Goal: Transaction & Acquisition: Purchase product/service

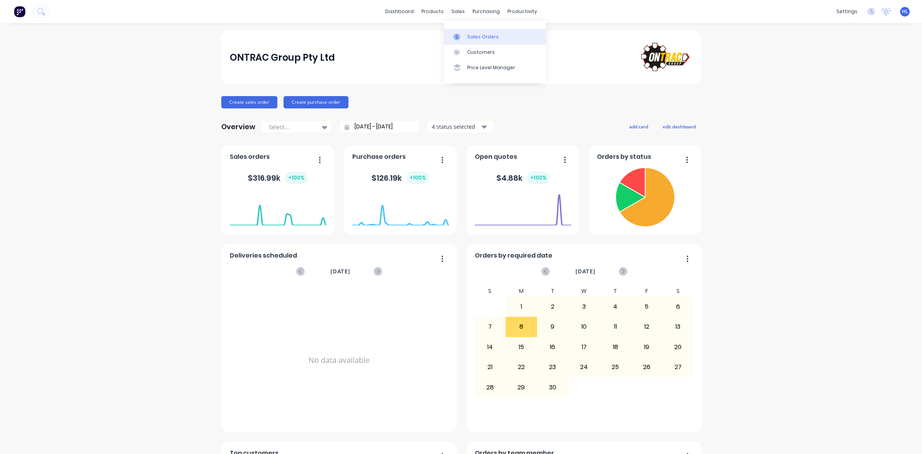
click at [470, 31] on link "Sales Orders" at bounding box center [495, 36] width 102 height 15
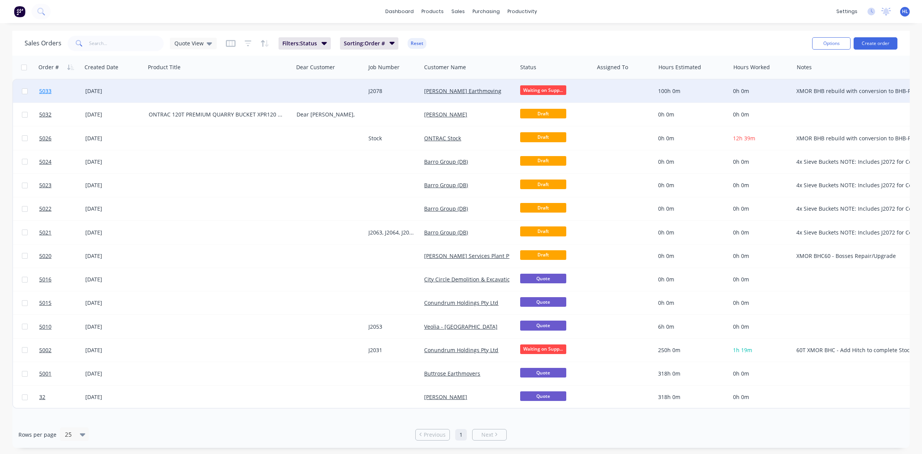
click at [49, 83] on link "5033" at bounding box center [62, 91] width 46 height 23
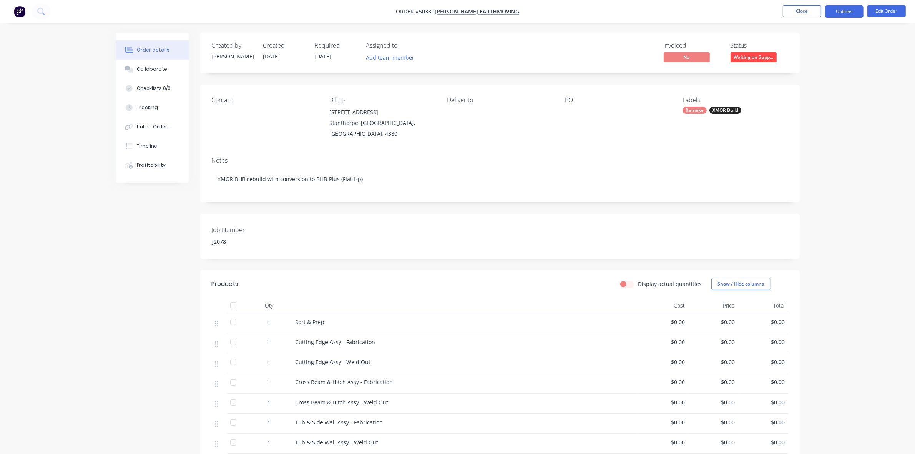
click at [847, 10] on button "Options" at bounding box center [844, 11] width 38 height 12
click at [819, 143] on div "Purchase Products" at bounding box center [821, 138] width 71 height 11
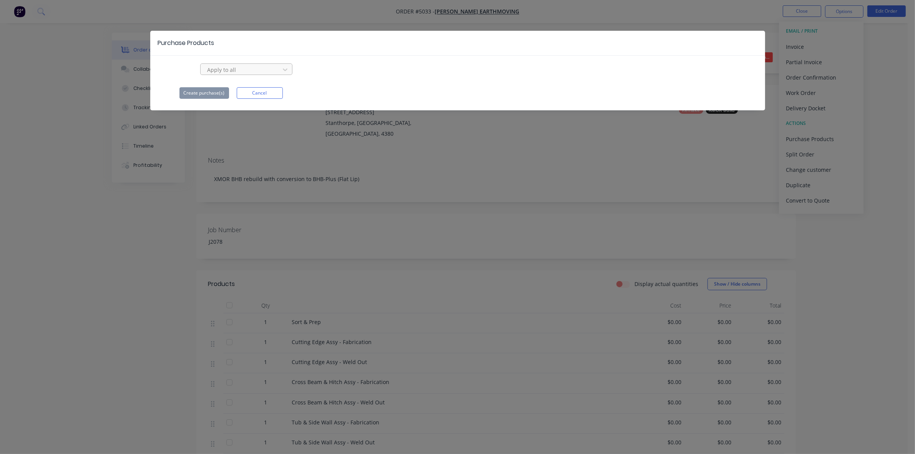
click at [260, 71] on div at bounding box center [241, 70] width 69 height 10
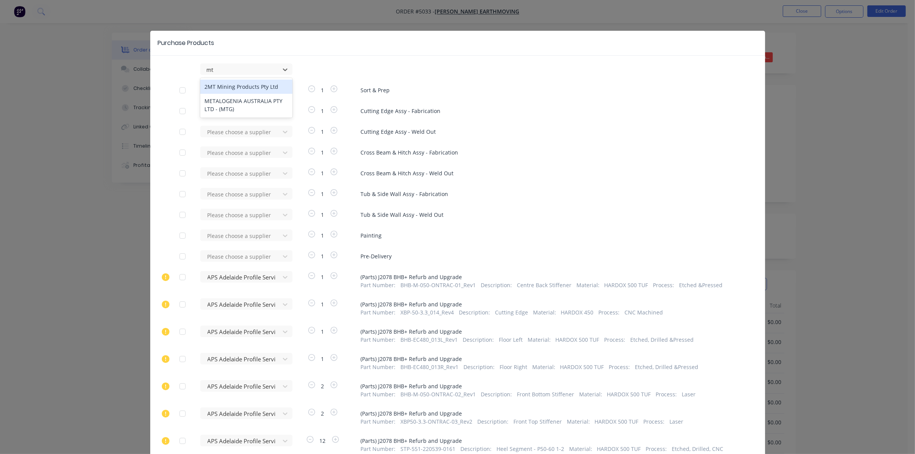
type input "mtg"
click at [239, 90] on div "METALOGENIA AUSTRALIA PTY LTD - (MTG)" at bounding box center [246, 91] width 92 height 22
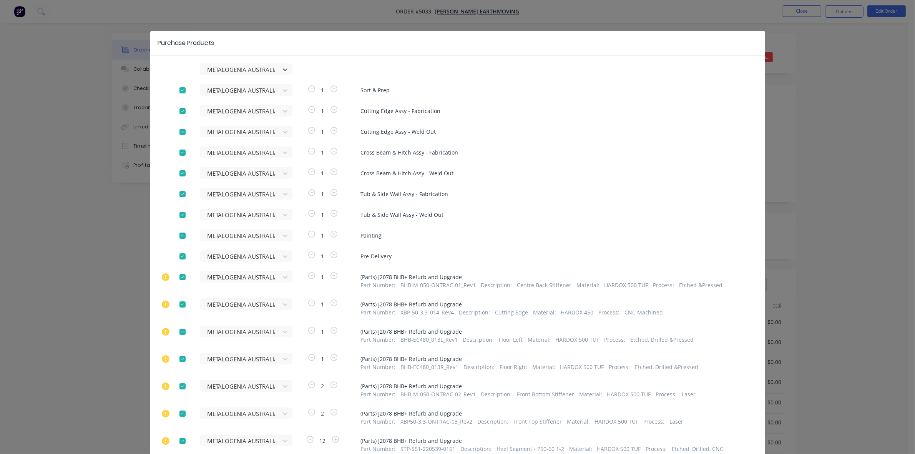
click at [179, 91] on div at bounding box center [182, 90] width 15 height 15
click at [178, 104] on div at bounding box center [182, 110] width 15 height 15
drag, startPoint x: 177, startPoint y: 127, endPoint x: 179, endPoint y: 150, distance: 23.1
click at [178, 127] on div at bounding box center [182, 131] width 15 height 15
click at [178, 150] on div at bounding box center [182, 152] width 15 height 15
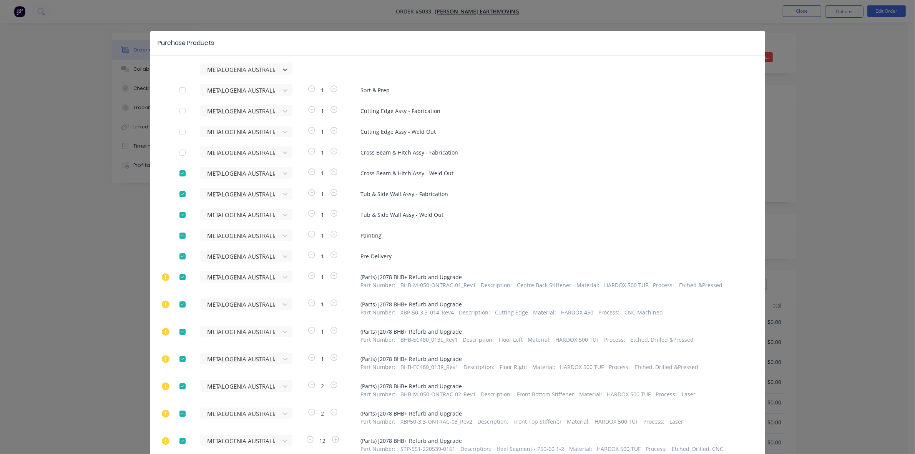
drag, startPoint x: 181, startPoint y: 172, endPoint x: 179, endPoint y: 183, distance: 11.4
click at [180, 173] on div at bounding box center [182, 173] width 15 height 15
click at [179, 194] on div at bounding box center [182, 193] width 15 height 15
click at [180, 218] on div at bounding box center [182, 214] width 15 height 15
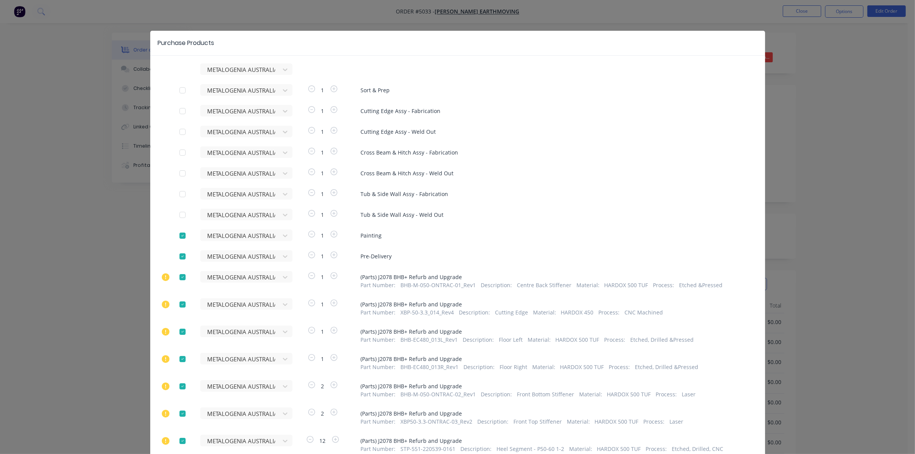
click at [178, 235] on div at bounding box center [182, 235] width 15 height 15
click at [178, 256] on div at bounding box center [182, 256] width 15 height 15
click at [178, 284] on div at bounding box center [182, 276] width 15 height 15
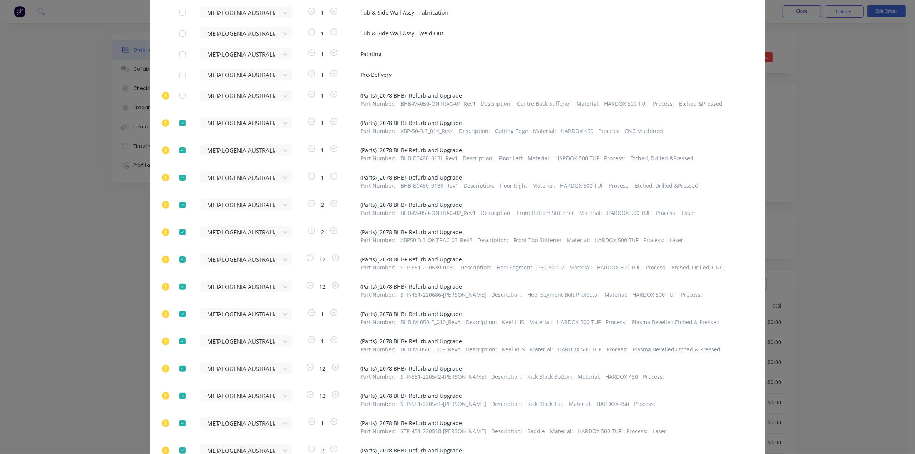
scroll to position [192, 0]
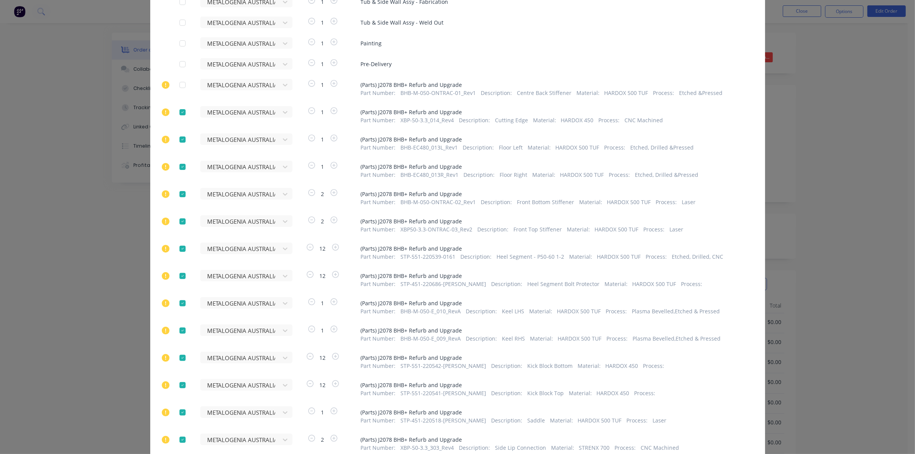
click at [179, 114] on div at bounding box center [182, 112] width 15 height 15
click at [178, 133] on div at bounding box center [182, 139] width 15 height 15
click at [179, 177] on div at bounding box center [185, 171] width 12 height 15
click at [177, 170] on div at bounding box center [182, 166] width 15 height 15
drag, startPoint x: 178, startPoint y: 188, endPoint x: 178, endPoint y: 201, distance: 13.1
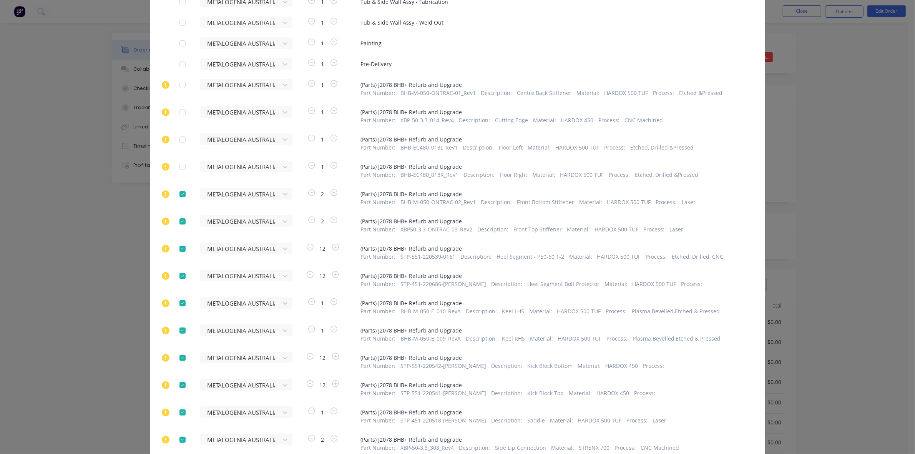
click at [178, 188] on div at bounding box center [182, 193] width 15 height 15
drag, startPoint x: 178, startPoint y: 215, endPoint x: 181, endPoint y: 243, distance: 27.8
click at [178, 216] on div at bounding box center [182, 221] width 15 height 15
click at [181, 250] on div at bounding box center [182, 248] width 15 height 15
click at [181, 276] on div at bounding box center [182, 275] width 15 height 15
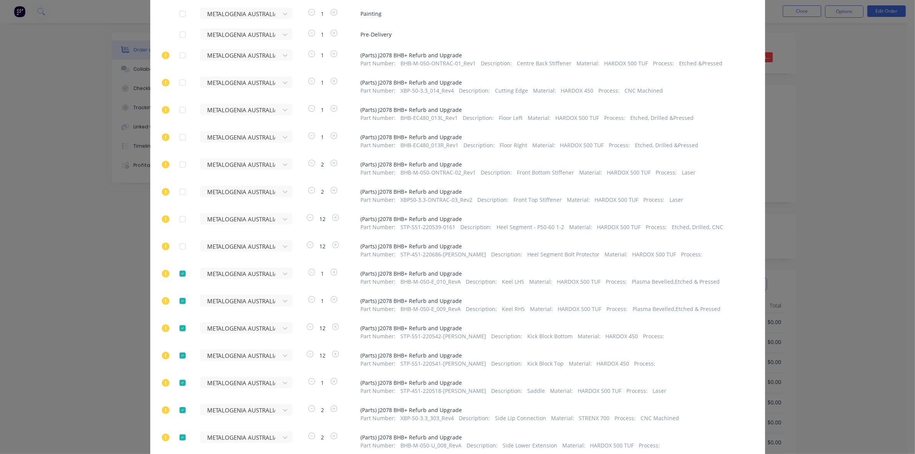
scroll to position [336, 0]
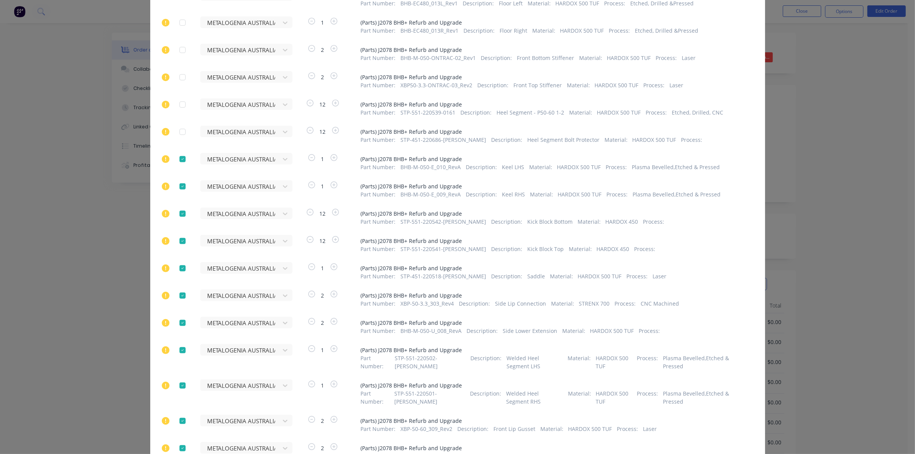
drag, startPoint x: 181, startPoint y: 161, endPoint x: 182, endPoint y: 170, distance: 8.5
click at [181, 162] on div at bounding box center [182, 158] width 15 height 15
drag, startPoint x: 183, startPoint y: 187, endPoint x: 177, endPoint y: 202, distance: 16.6
click at [181, 187] on div at bounding box center [182, 186] width 15 height 15
click at [176, 218] on div at bounding box center [182, 213] width 15 height 15
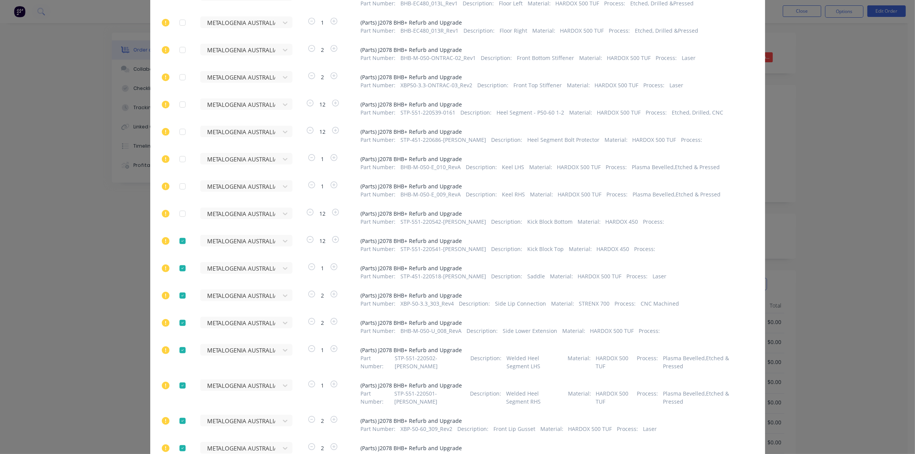
click at [180, 240] on div at bounding box center [182, 240] width 15 height 15
drag, startPoint x: 180, startPoint y: 264, endPoint x: 179, endPoint y: 270, distance: 5.8
click at [179, 264] on div at bounding box center [182, 268] width 15 height 15
click at [177, 293] on div at bounding box center [182, 295] width 15 height 15
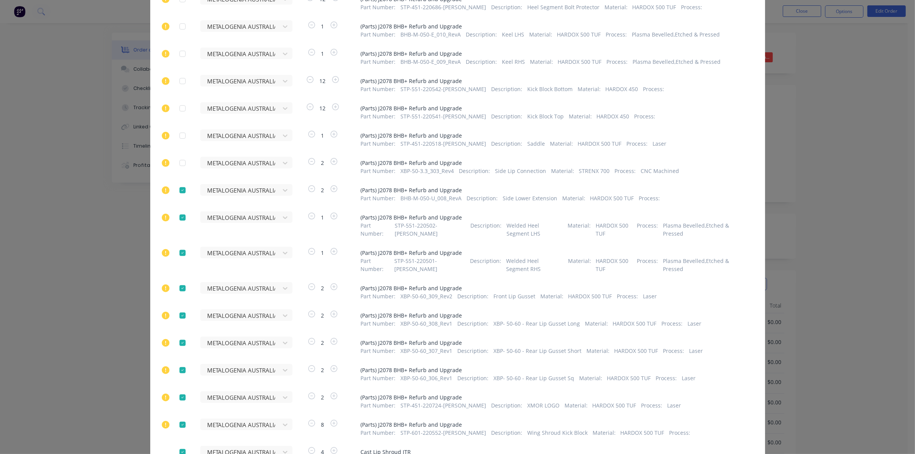
scroll to position [480, 0]
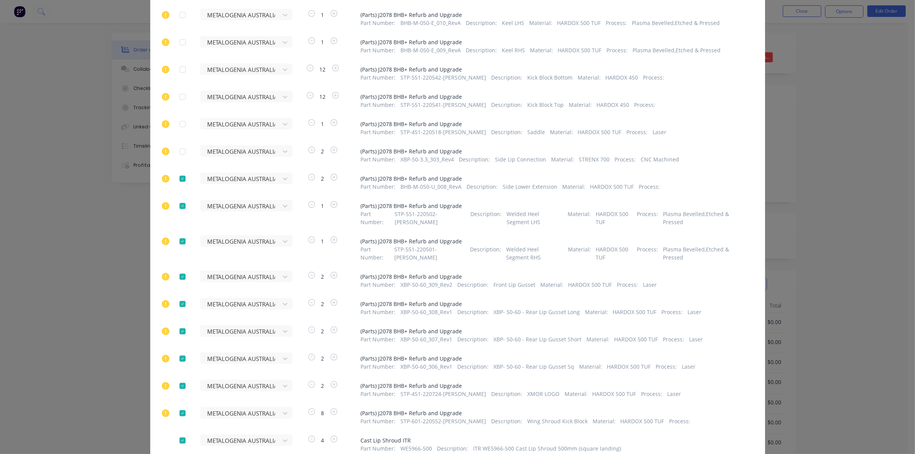
drag, startPoint x: 183, startPoint y: 184, endPoint x: 181, endPoint y: 204, distance: 19.3
click at [182, 184] on div at bounding box center [182, 178] width 15 height 15
click at [179, 204] on div at bounding box center [182, 205] width 15 height 15
click at [179, 247] on div at bounding box center [182, 241] width 15 height 15
click at [179, 273] on div at bounding box center [182, 276] width 15 height 15
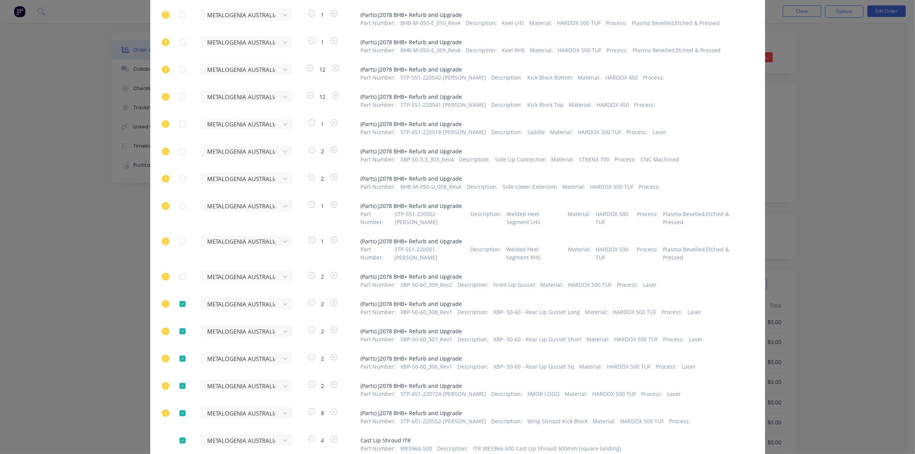
click at [179, 304] on div at bounding box center [182, 303] width 15 height 15
click at [176, 329] on div at bounding box center [182, 331] width 15 height 15
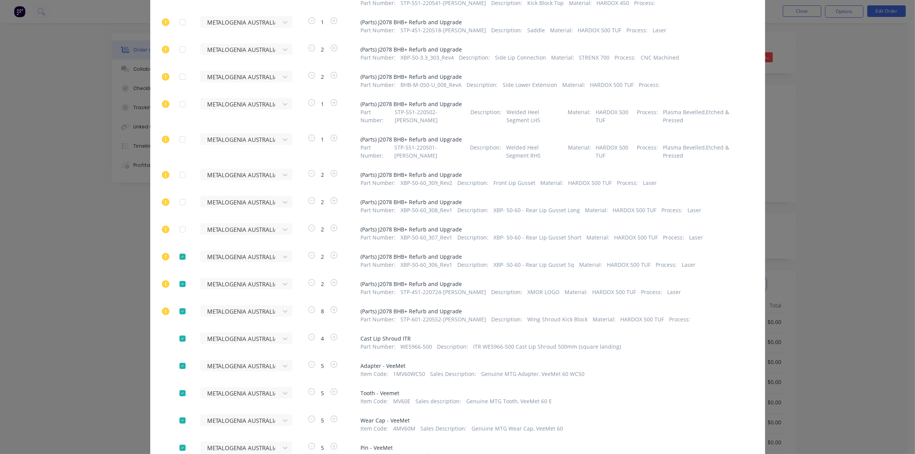
scroll to position [673, 0]
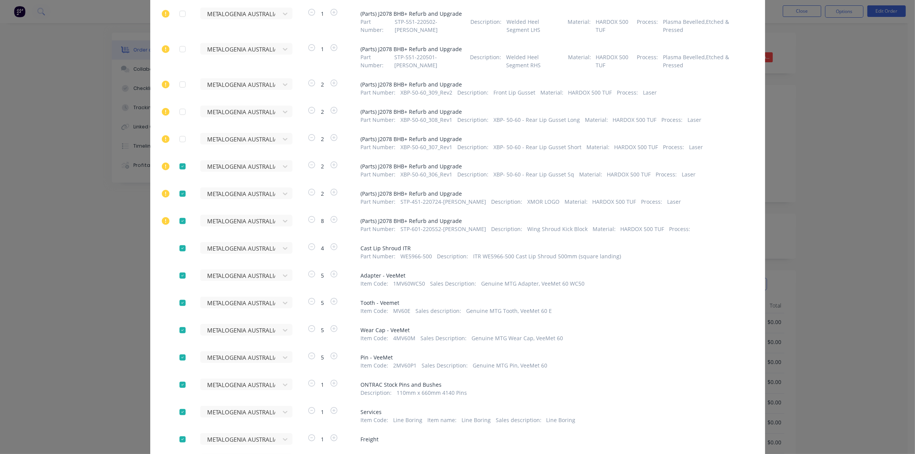
drag, startPoint x: 178, startPoint y: 166, endPoint x: 181, endPoint y: 196, distance: 30.6
click at [178, 167] on div at bounding box center [182, 166] width 15 height 15
drag, startPoint x: 181, startPoint y: 196, endPoint x: 179, endPoint y: 220, distance: 24.0
click at [181, 196] on div at bounding box center [182, 193] width 15 height 15
click at [178, 224] on div at bounding box center [182, 220] width 15 height 15
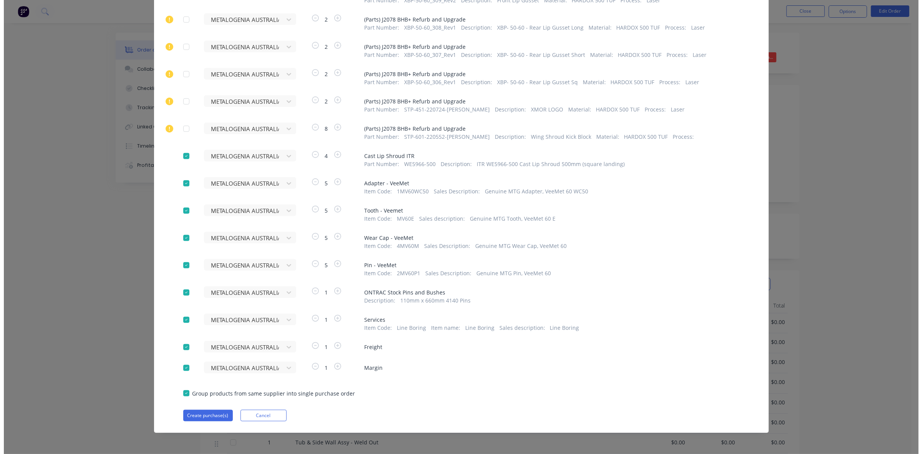
scroll to position [765, 0]
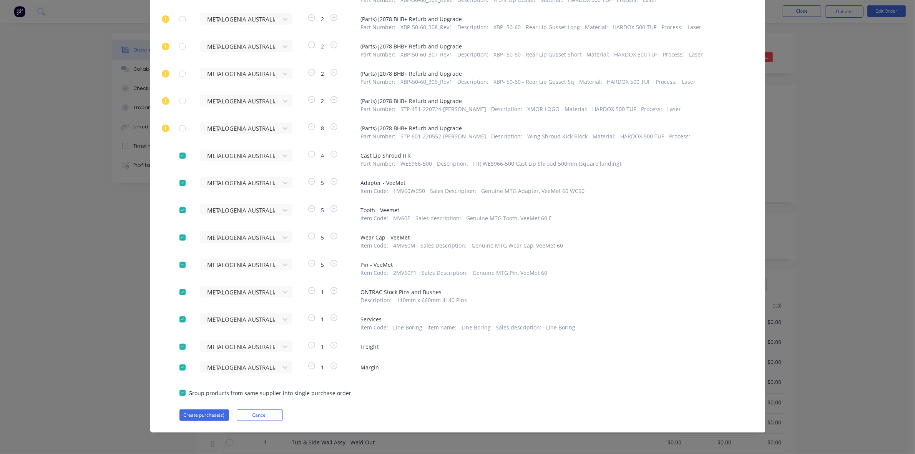
click at [176, 158] on div at bounding box center [182, 155] width 15 height 15
drag, startPoint x: 175, startPoint y: 294, endPoint x: 174, endPoint y: 301, distance: 7.1
click at [175, 294] on div at bounding box center [182, 291] width 15 height 15
click at [181, 323] on div at bounding box center [182, 319] width 15 height 15
drag, startPoint x: 177, startPoint y: 343, endPoint x: 179, endPoint y: 351, distance: 8.1
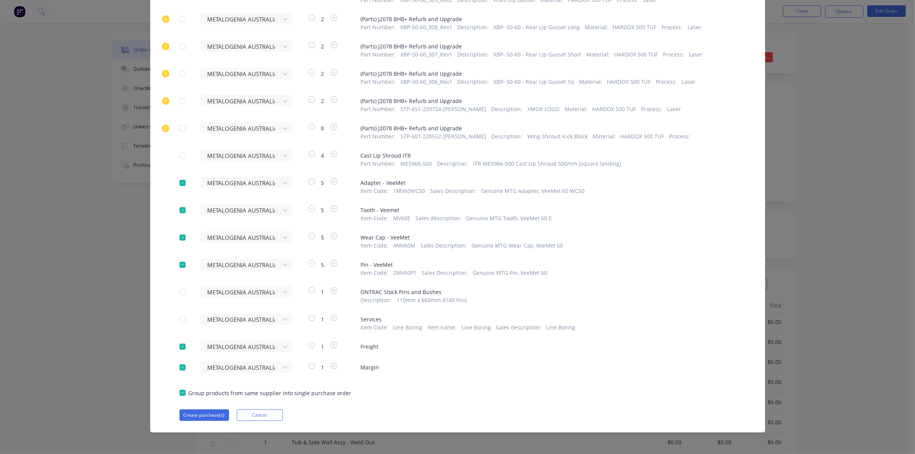
click at [177, 343] on div at bounding box center [182, 346] width 15 height 15
click at [177, 362] on div at bounding box center [182, 367] width 15 height 15
drag, startPoint x: 320, startPoint y: 210, endPoint x: 316, endPoint y: 214, distance: 5.7
click at [316, 214] on div "5" at bounding box center [323, 213] width 58 height 17
click at [318, 213] on span "5" at bounding box center [323, 210] width 12 height 8
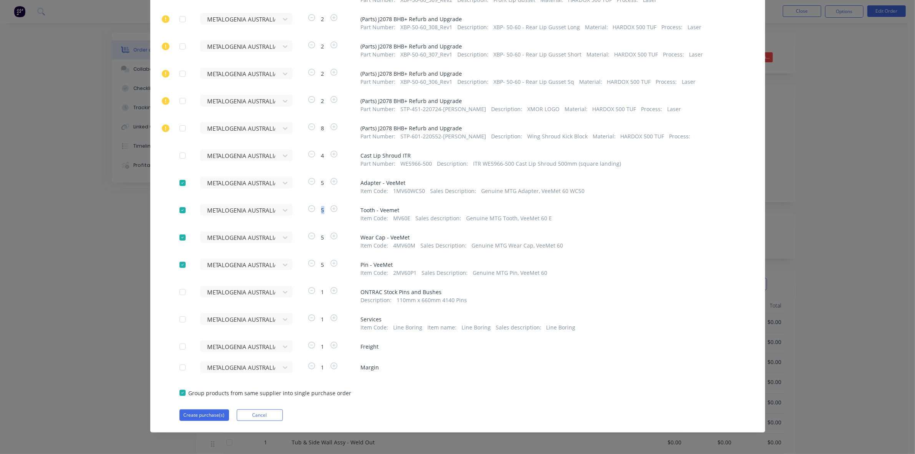
click at [318, 212] on span "5" at bounding box center [323, 210] width 12 height 8
click at [318, 211] on span "5" at bounding box center [323, 210] width 12 height 8
click at [204, 413] on button "Create purchase(s)" at bounding box center [204, 415] width 50 height 12
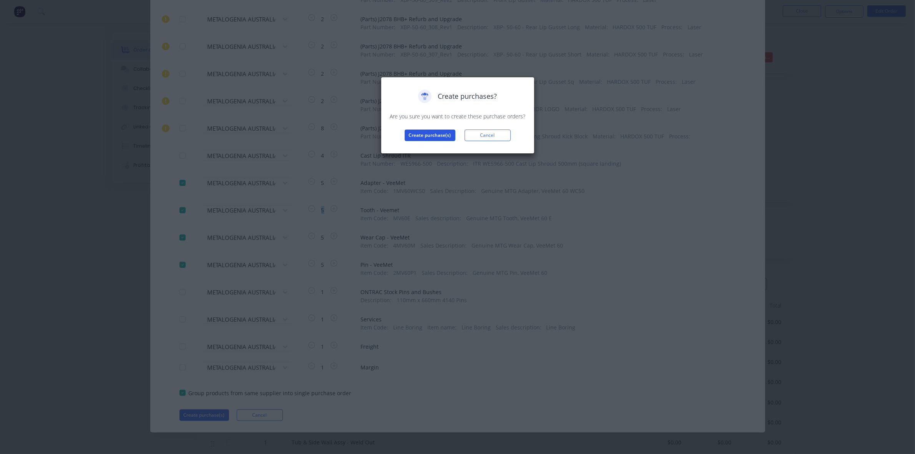
click at [425, 135] on button "Create purchase(s)" at bounding box center [430, 136] width 51 height 12
click at [427, 153] on button "View purchase(s)" at bounding box center [430, 148] width 46 height 12
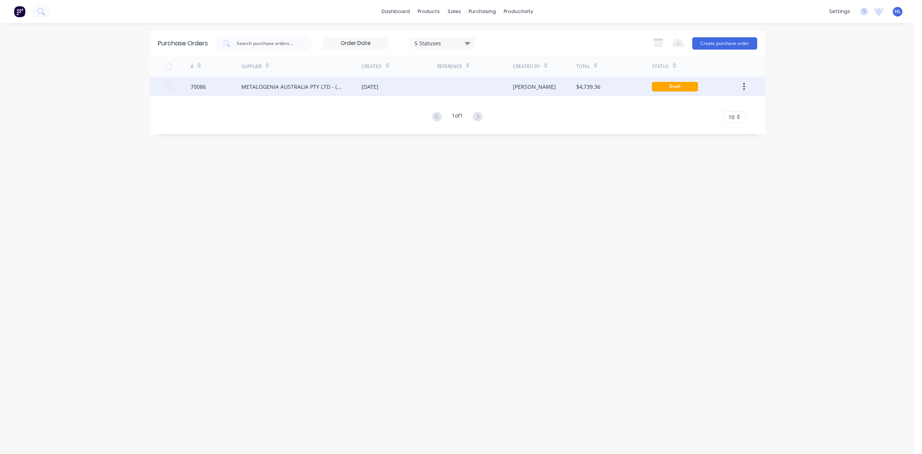
click at [233, 88] on div "70086" at bounding box center [216, 86] width 51 height 19
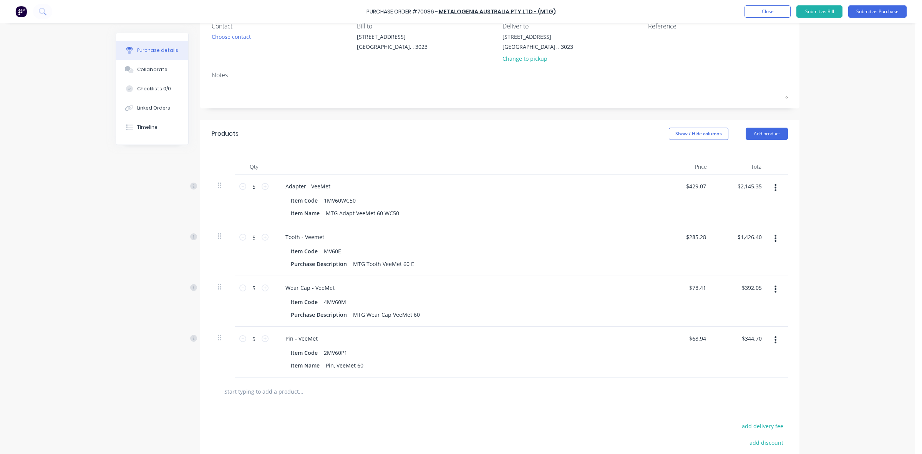
scroll to position [158, 0]
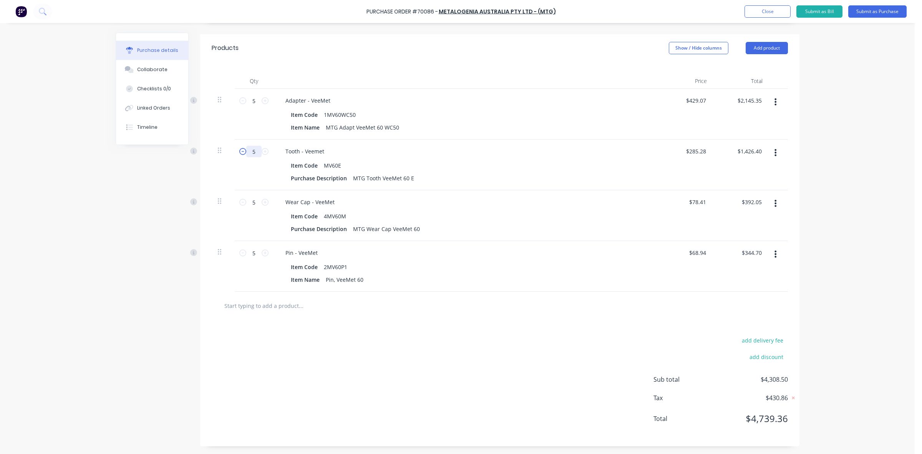
drag, startPoint x: 254, startPoint y: 150, endPoint x: 240, endPoint y: 151, distance: 14.3
click at [241, 151] on div "5 5" at bounding box center [254, 152] width 26 height 12
type input "1"
type input "$285.28"
type input "10"
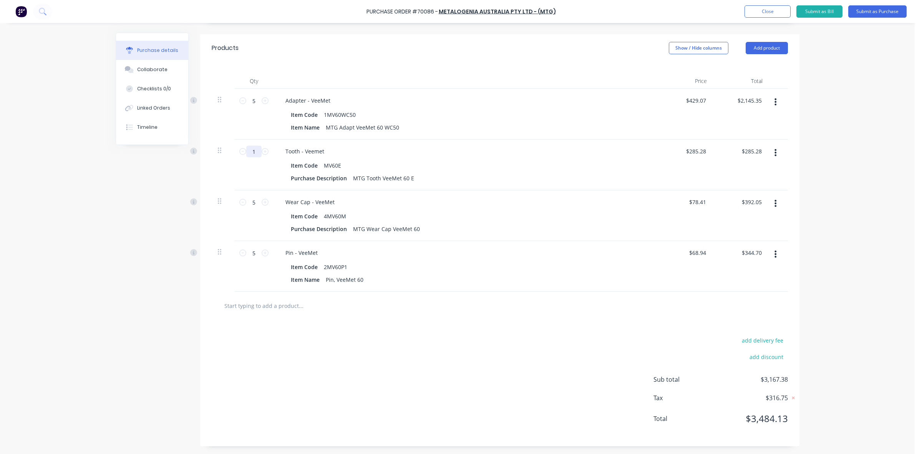
type input "$2,852.80"
type input "10"
click at [856, 143] on div "Purchase Order #70086 - METALOGENIA AUSTRALIA PTY LTD - (MTG) Add product Close…" at bounding box center [457, 227] width 915 height 454
click at [694, 101] on input "429.0700" at bounding box center [696, 100] width 24 height 11
drag, startPoint x: 703, startPoint y: 99, endPoint x: 647, endPoint y: 106, distance: 56.1
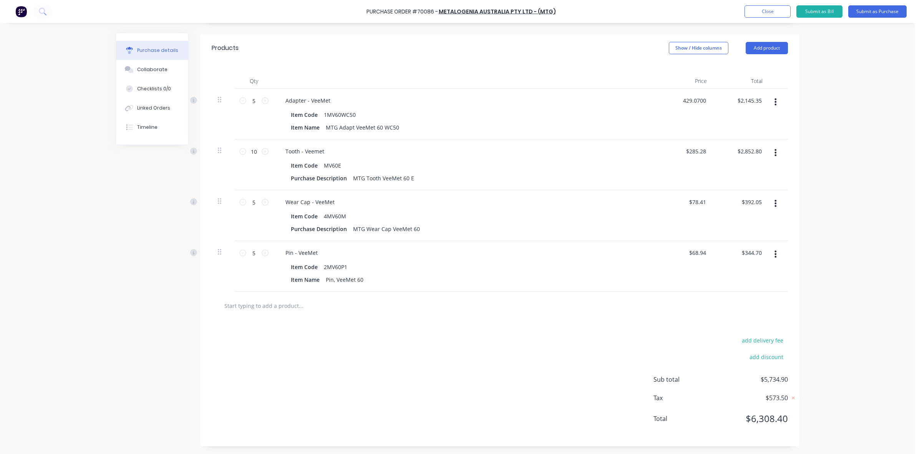
click at [647, 106] on div "5 5 Adapter - VeeMet Item Code 1MV60WC50 Item Name MTG Adapt VeeMet 60 WC50 429…" at bounding box center [500, 114] width 576 height 51
type input "$1.00"
type input "$5.00"
click at [852, 128] on div "Purchase Order #70086 - METALOGENIA AUSTRALIA PTY LTD - (MTG) Add product Close…" at bounding box center [457, 227] width 915 height 454
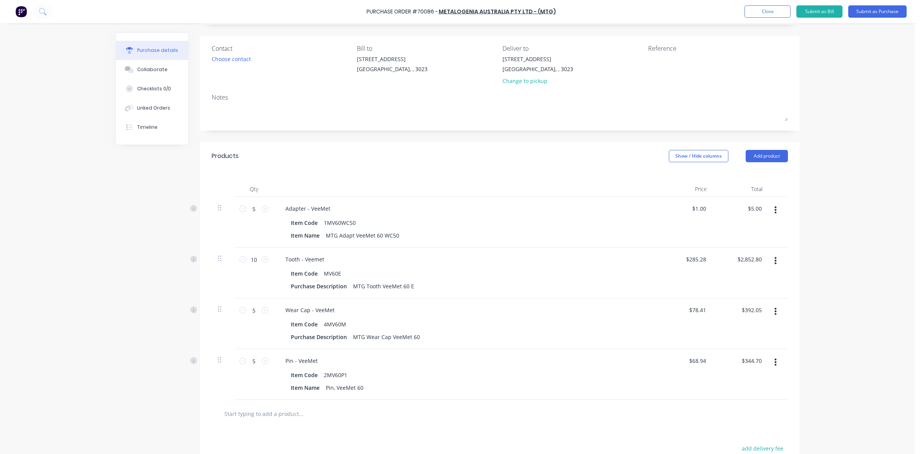
scroll to position [0, 0]
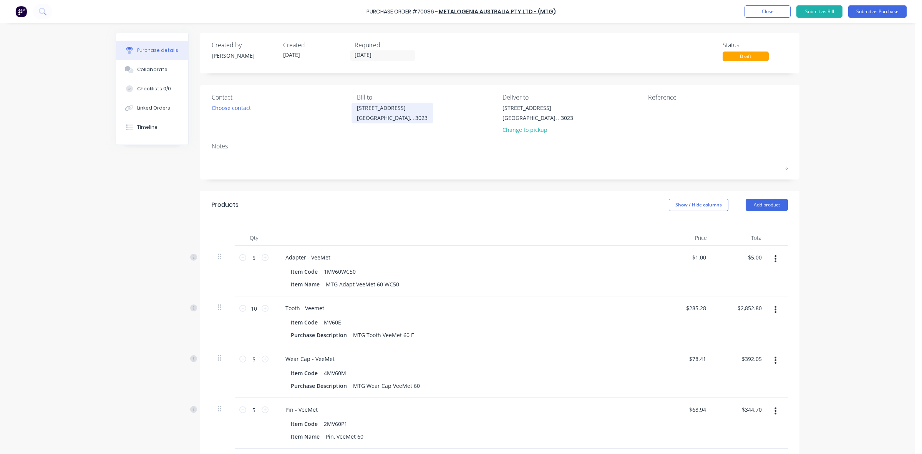
click at [393, 120] on div "[GEOGRAPHIC_DATA], , 3023" at bounding box center [392, 118] width 71 height 8
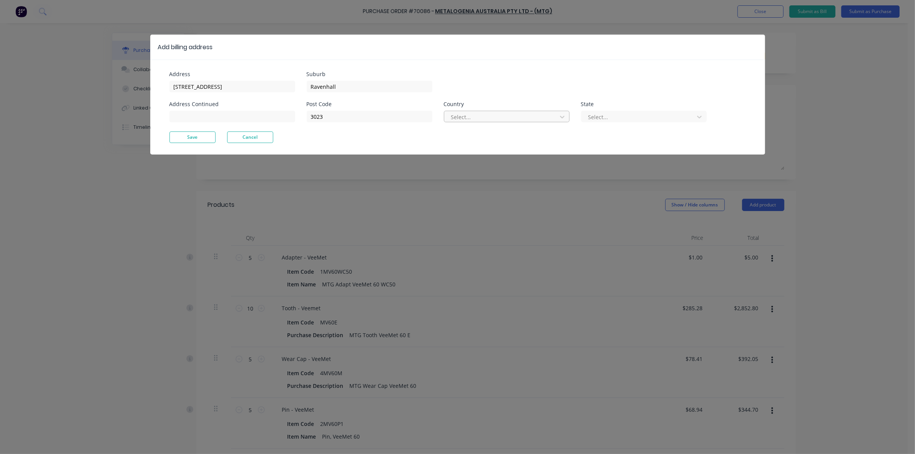
click at [457, 121] on div at bounding box center [501, 117] width 103 height 10
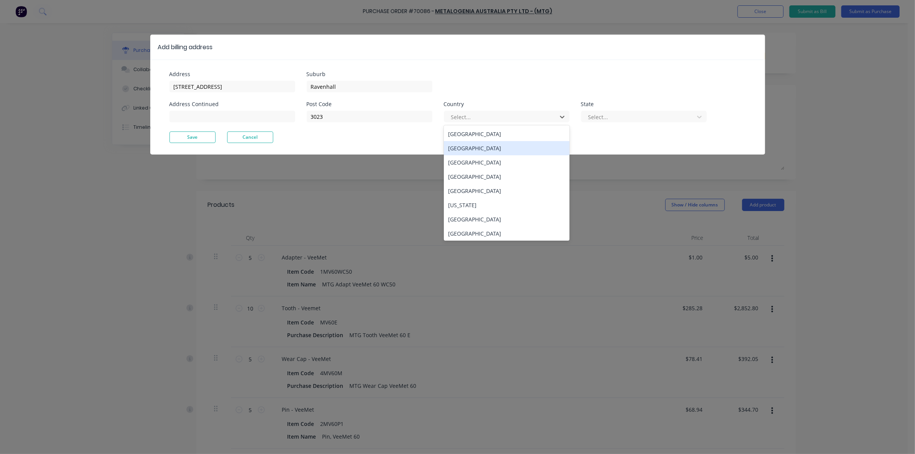
click at [482, 140] on div "[GEOGRAPHIC_DATA] [GEOGRAPHIC_DATA] [GEOGRAPHIC_DATA] [GEOGRAPHIC_DATA] [GEOGRA…" at bounding box center [507, 182] width 126 height 115
click at [498, 138] on div "[GEOGRAPHIC_DATA]" at bounding box center [507, 134] width 126 height 14
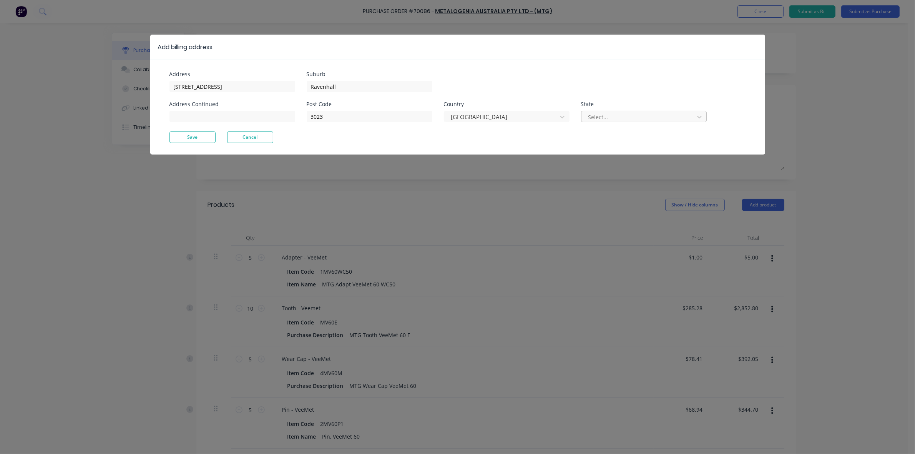
click at [663, 119] on div at bounding box center [639, 117] width 103 height 10
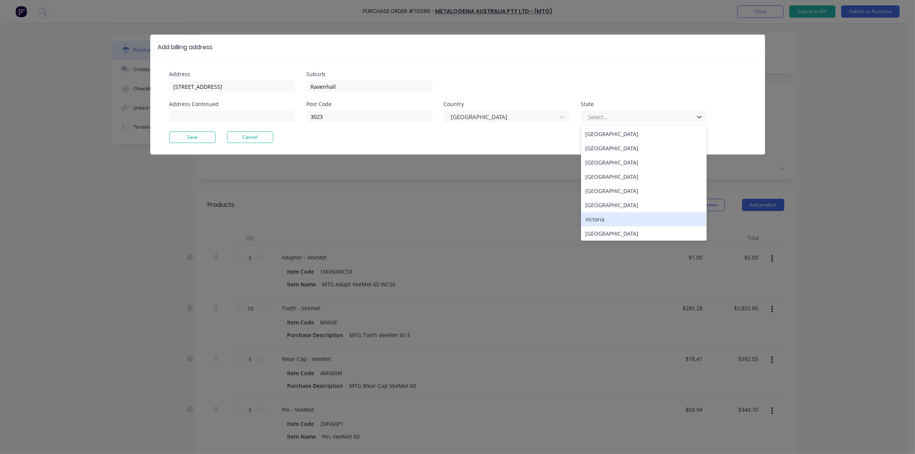
drag, startPoint x: 598, startPoint y: 214, endPoint x: 573, endPoint y: 163, distance: 56.9
click at [598, 214] on div "Victoria" at bounding box center [644, 219] width 126 height 14
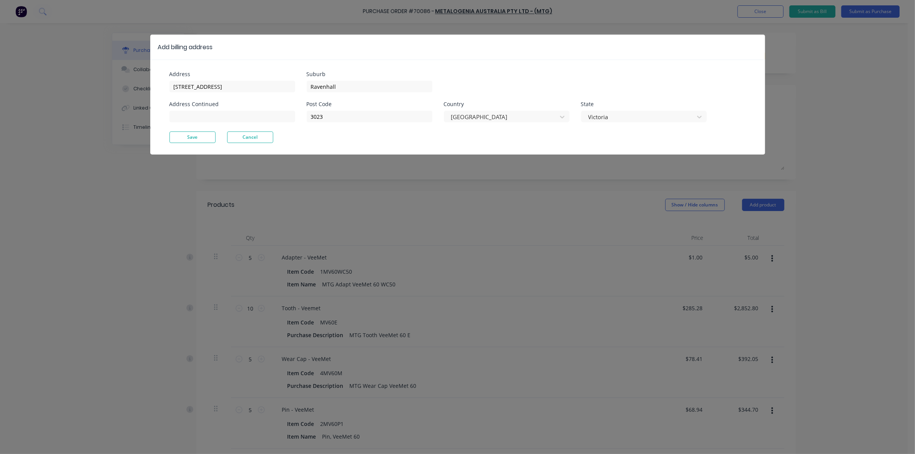
click at [550, 128] on div "Post Code 3023 Country [GEOGRAPHIC_DATA] State [GEOGRAPHIC_DATA]" at bounding box center [507, 116] width 400 height 30
click at [213, 138] on button "Save" at bounding box center [192, 137] width 46 height 12
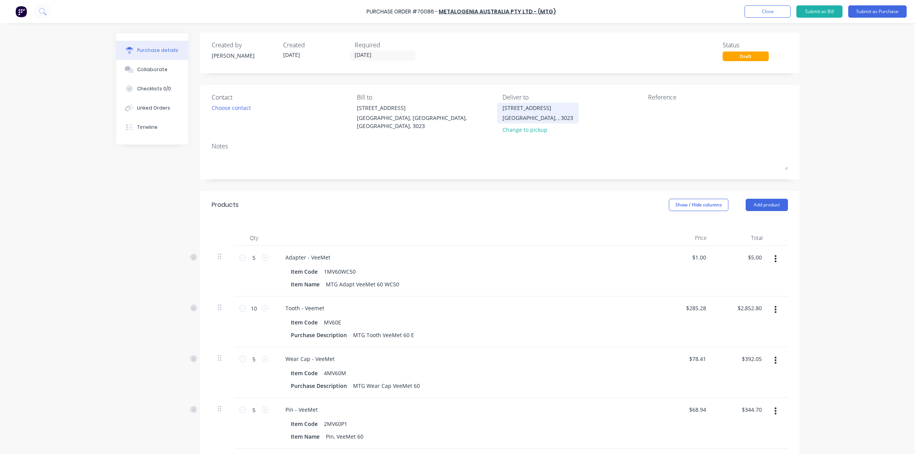
click at [535, 106] on div "[STREET_ADDRESS]" at bounding box center [538, 108] width 71 height 8
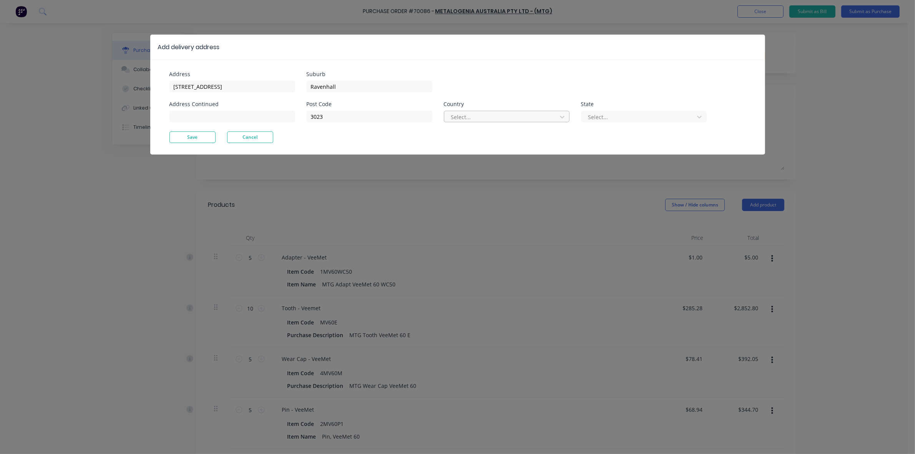
click at [480, 112] on div at bounding box center [501, 117] width 103 height 10
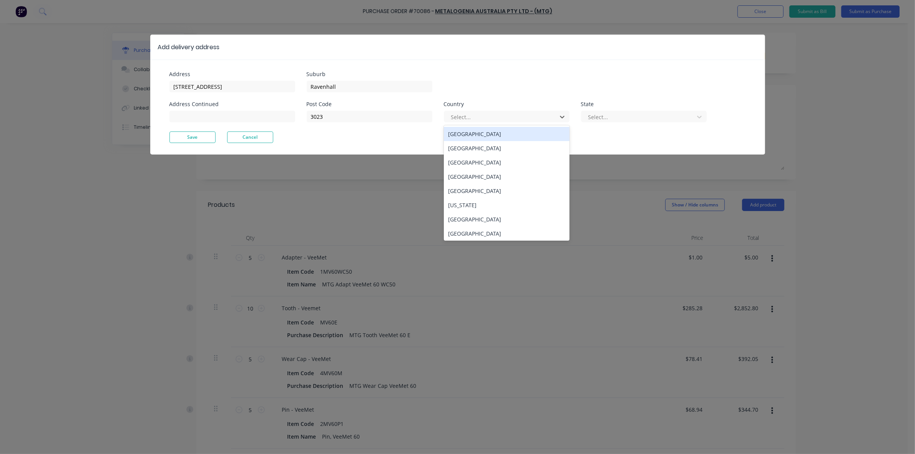
drag, startPoint x: 500, startPoint y: 138, endPoint x: 594, endPoint y: 127, distance: 94.5
click at [502, 138] on div "[GEOGRAPHIC_DATA]" at bounding box center [507, 134] width 126 height 14
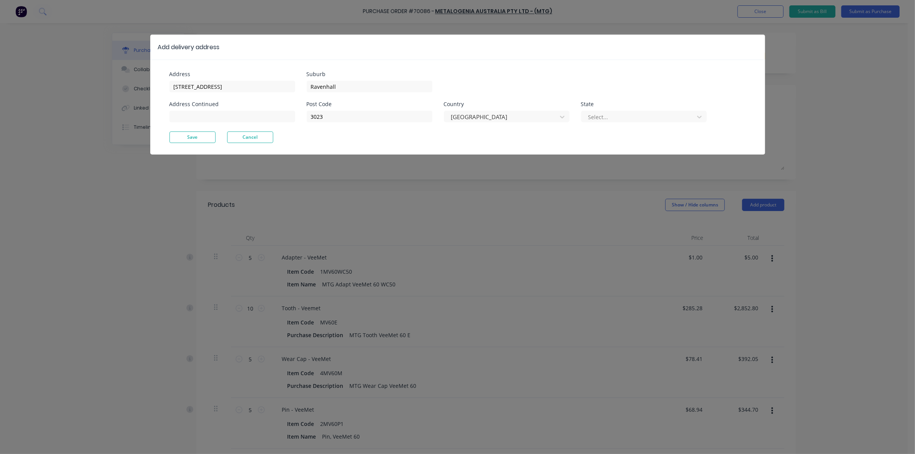
click at [621, 126] on div "Post Code 3023 Country [GEOGRAPHIC_DATA] State Select..." at bounding box center [507, 116] width 400 height 30
click at [625, 116] on div at bounding box center [639, 117] width 103 height 10
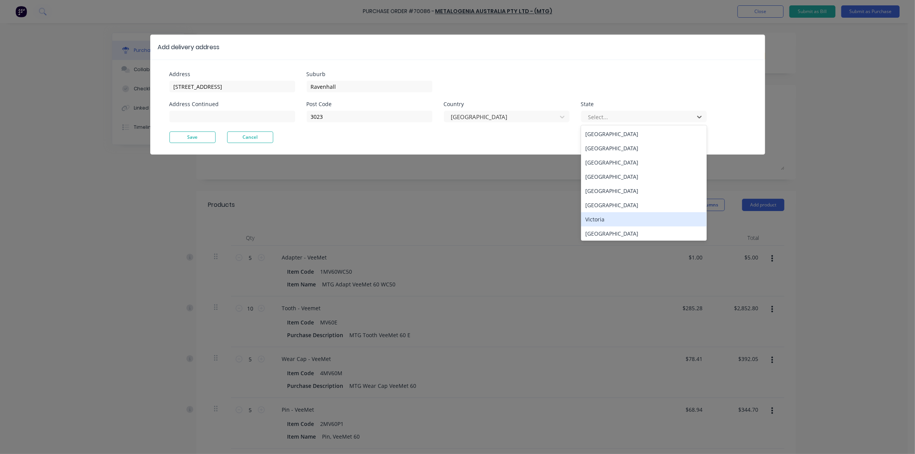
click at [610, 222] on div "Victoria" at bounding box center [644, 219] width 126 height 14
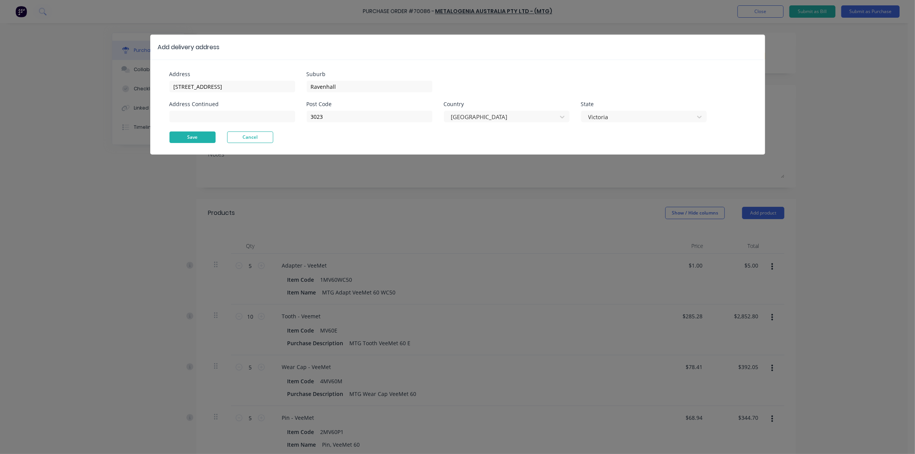
click at [211, 140] on button "Save" at bounding box center [192, 137] width 46 height 12
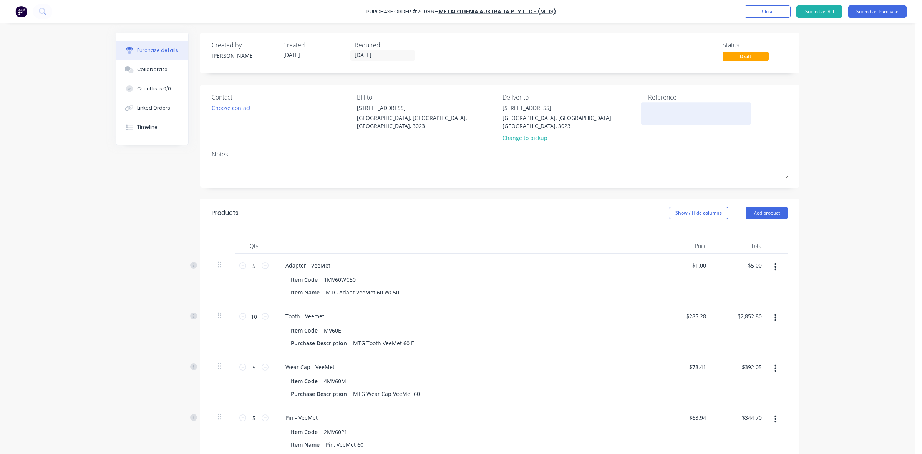
click at [658, 109] on textarea at bounding box center [696, 112] width 96 height 17
paste textarea "Please send weights and dimensions to [PERSON_NAME][EMAIL_ADDRESS][DOMAIN_NAME]…"
type textarea "x"
type textarea "Please send weights and dimensions to [PERSON_NAME][EMAIL_ADDRESS][DOMAIN_NAME]…"
type textarea "x"
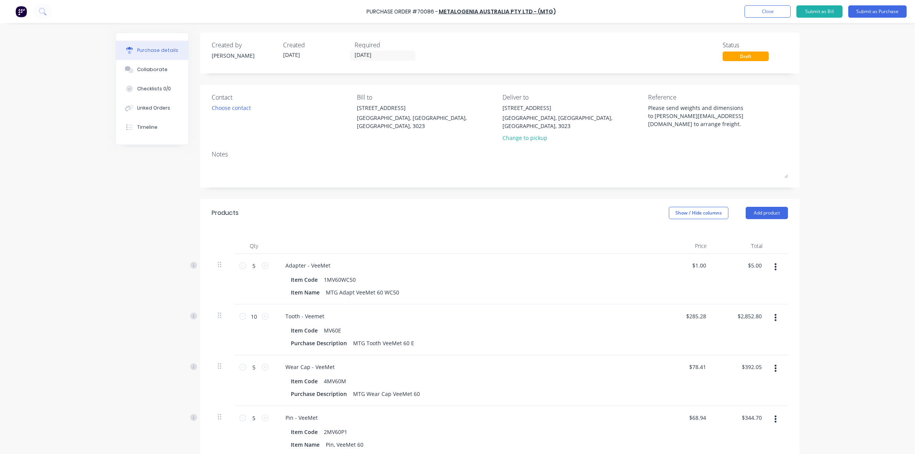
type textarea "Please send weights and dimensions to [PERSON_NAME][EMAIL_ADDRESS][DOMAIN_NAME]…"
click at [812, 100] on div "Purchase Order #70086 - METALOGENIA AUSTRALIA PTY LTD - (MTG) Add product Close…" at bounding box center [457, 227] width 915 height 454
drag, startPoint x: 704, startPoint y: 131, endPoint x: 706, endPoint y: 126, distance: 5.4
click at [704, 129] on div "Please send weights and dimensions to [PERSON_NAME][EMAIL_ADDRESS][DOMAIN_NAME]…" at bounding box center [696, 117] width 96 height 26
click at [796, 108] on div "Contact Choose contact Bill to [STREET_ADDRESS][PERSON_NAME] Deliver to [STREET…" at bounding box center [500, 136] width 600 height 103
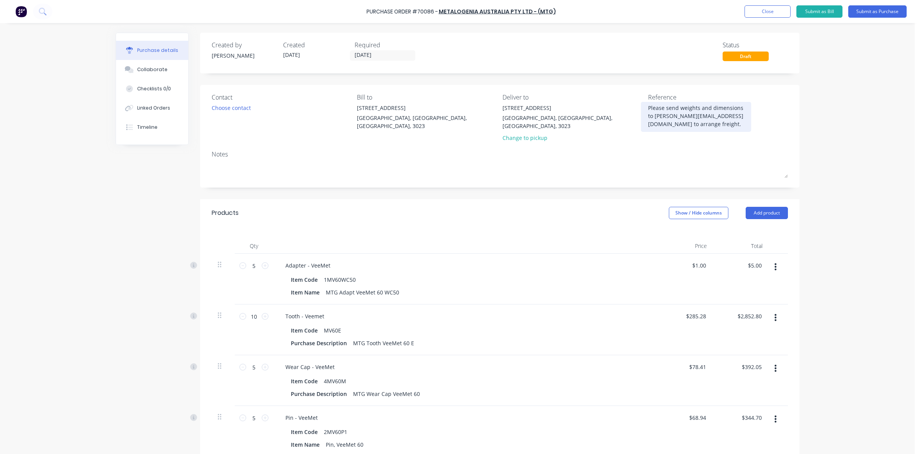
click at [721, 130] on div "Please send weights and dimensions to [PERSON_NAME][EMAIL_ADDRESS][DOMAIN_NAME]…" at bounding box center [696, 117] width 96 height 26
type textarea "x"
drag, startPoint x: 693, startPoint y: 122, endPoint x: 630, endPoint y: 96, distance: 68.4
click at [629, 97] on div "Contact Choose contact Bill to [STREET_ADDRESS][PERSON_NAME] Deliver to [STREET…" at bounding box center [500, 119] width 576 height 53
type textarea "x"
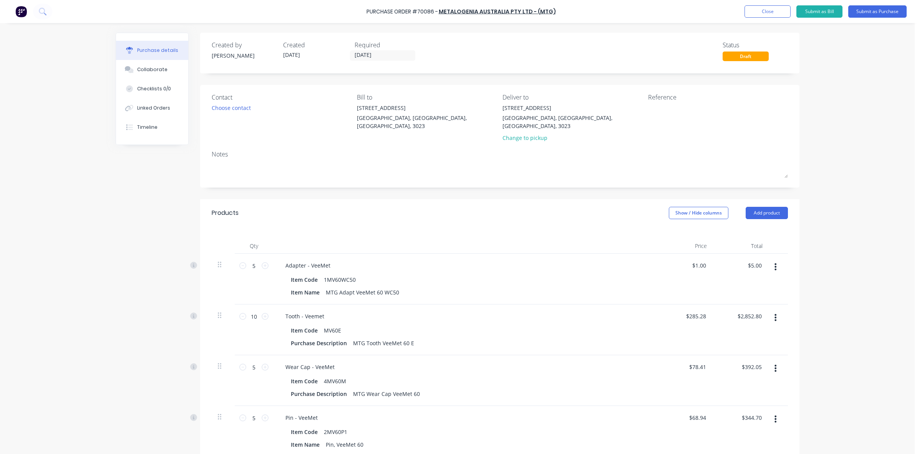
click at [767, 114] on div at bounding box center [718, 113] width 140 height 19
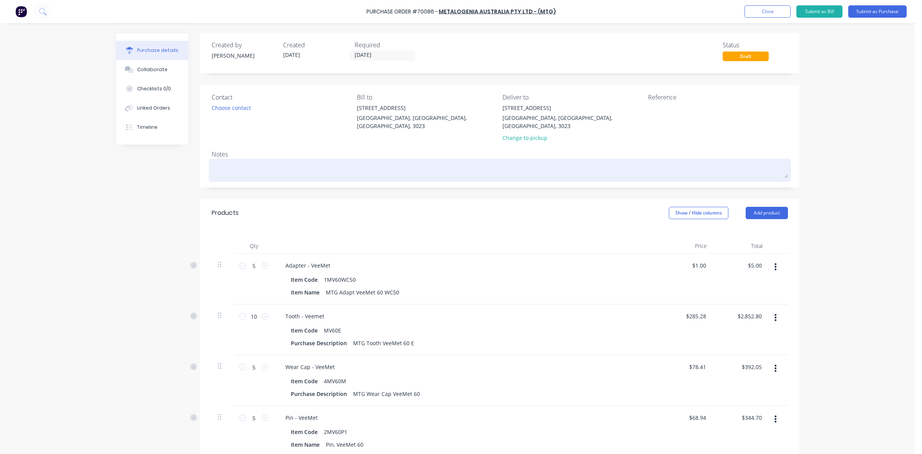
click at [233, 161] on div at bounding box center [500, 170] width 576 height 19
drag, startPoint x: 245, startPoint y: 166, endPoint x: 252, endPoint y: 159, distance: 10.3
click at [245, 165] on textarea at bounding box center [500, 169] width 576 height 17
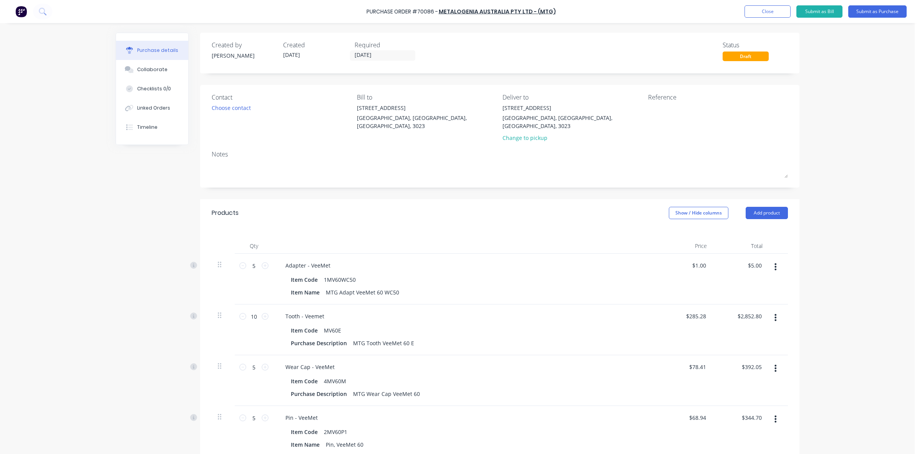
paste textarea "Please send weights and dimensions to [PERSON_NAME][EMAIL_ADDRESS][DOMAIN_NAME]…"
type textarea "x"
type textarea "Please send weights and dimensions to [PERSON_NAME][EMAIL_ADDRESS][DOMAIN_NAME]…"
type textarea "x"
type textarea "Please send weights and dimensions to [PERSON_NAME][EMAIL_ADDRESS][DOMAIN_NAME]…"
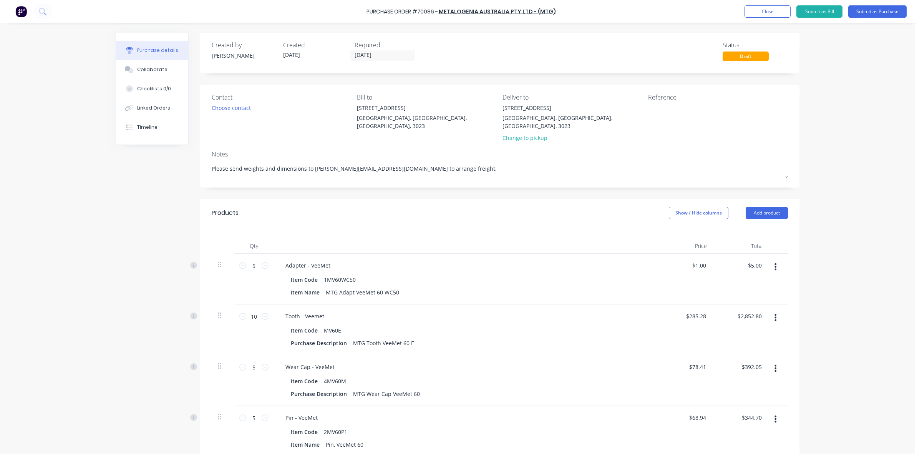
click at [279, 131] on div "Contact Choose contact" at bounding box center [282, 119] width 140 height 53
click at [237, 104] on div "Choose contact" at bounding box center [231, 108] width 39 height 8
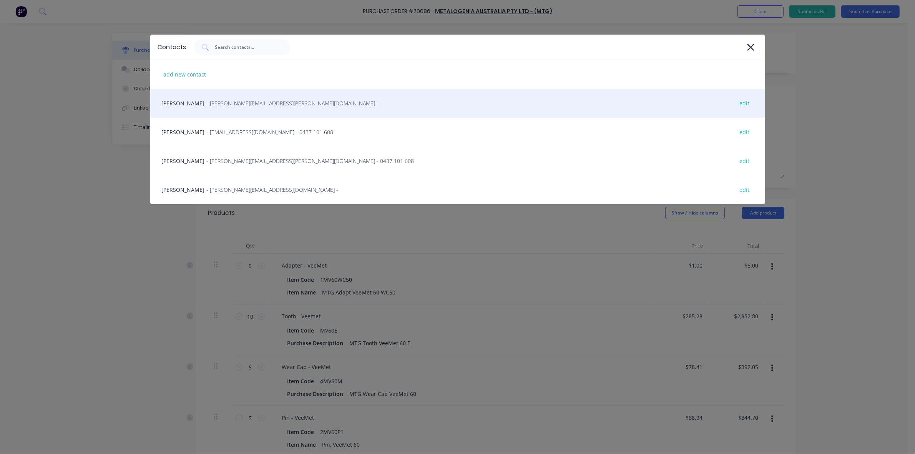
click at [279, 106] on span "- [PERSON_NAME][EMAIL_ADDRESS][PERSON_NAME][DOMAIN_NAME] -" at bounding box center [293, 103] width 172 height 8
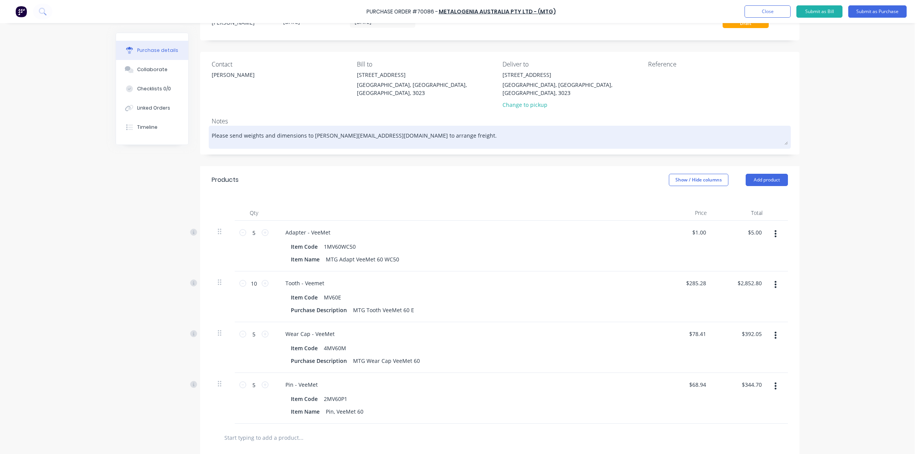
scroll to position [96, 0]
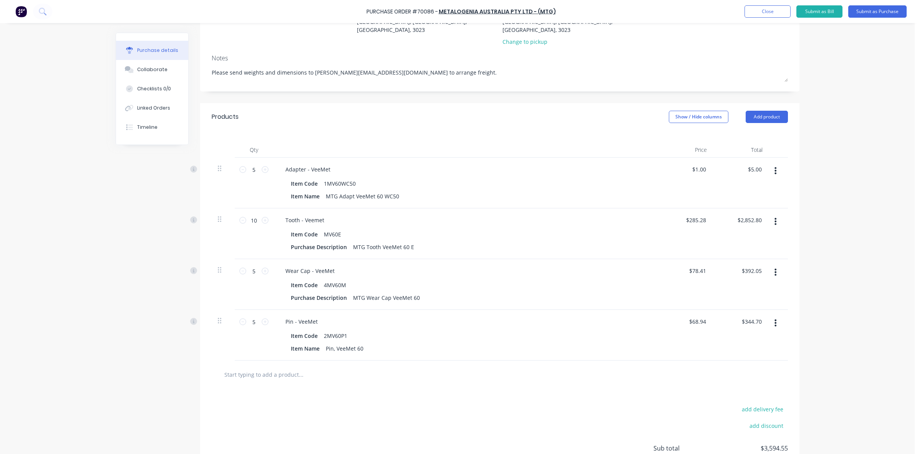
click at [422, 93] on div "Created by [PERSON_NAME] Created [DATE] Required [DATE] Status Draft Contact [P…" at bounding box center [500, 226] width 600 height 578
click at [459, 93] on div "Created by [PERSON_NAME] Created [DATE] Required [DATE] Status Draft Contact [P…" at bounding box center [500, 226] width 600 height 578
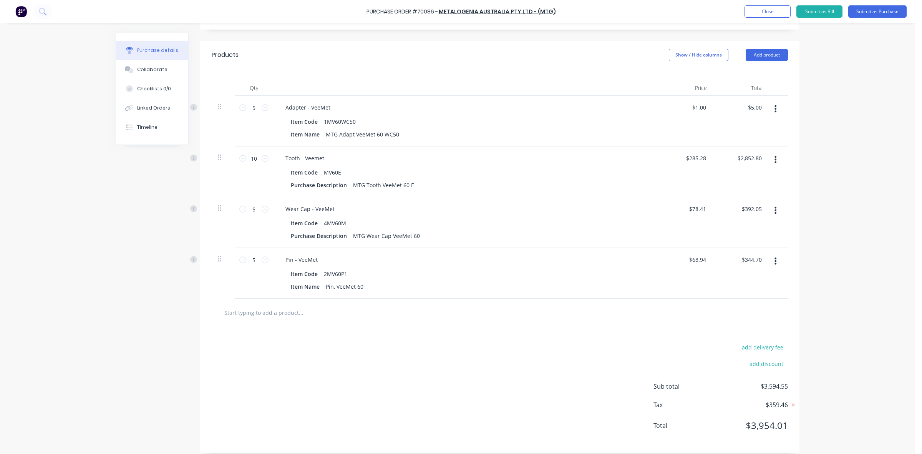
scroll to position [0, 0]
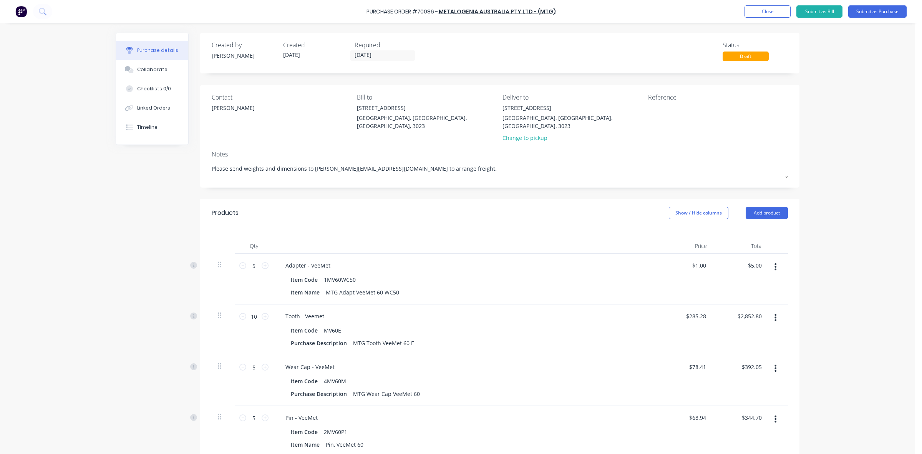
click at [393, 150] on div "Notes" at bounding box center [500, 154] width 576 height 9
click at [373, 51] on input "[DATE]" at bounding box center [383, 56] width 65 height 10
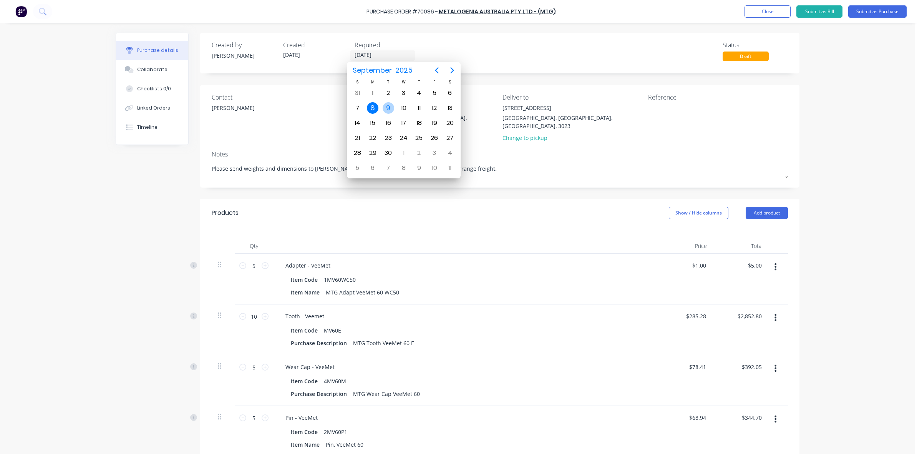
click at [388, 108] on div "9" at bounding box center [389, 108] width 12 height 12
type textarea "x"
type input "[DATE]"
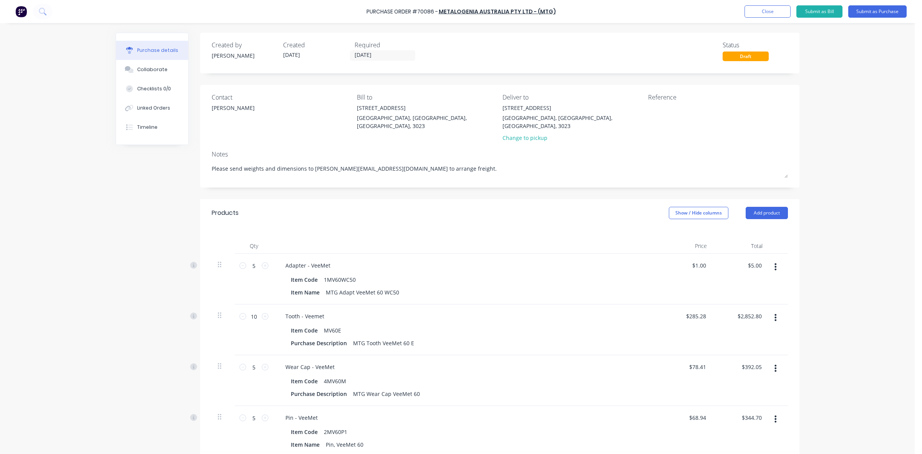
click at [424, 48] on div "Created by [PERSON_NAME] Created [DATE] Required [DATE] Status Draft" at bounding box center [500, 50] width 576 height 21
click at [889, 12] on button "Submit as Purchase" at bounding box center [878, 11] width 58 height 12
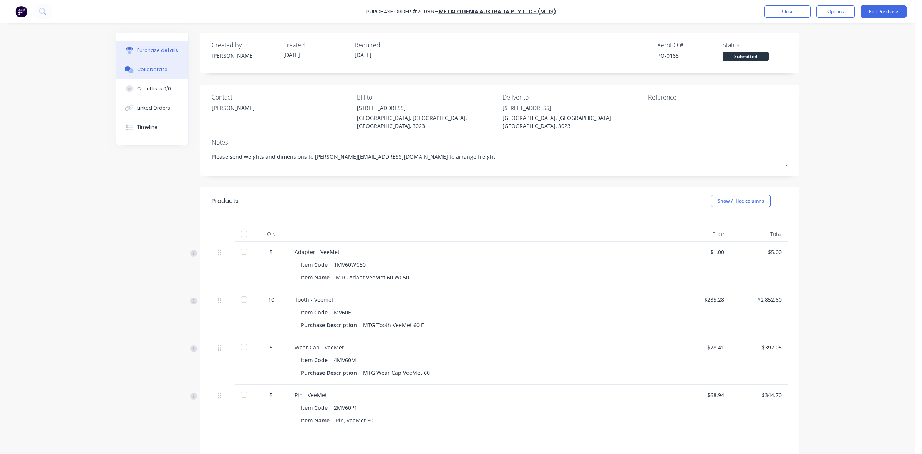
click at [161, 71] on div "Collaborate" at bounding box center [152, 69] width 30 height 7
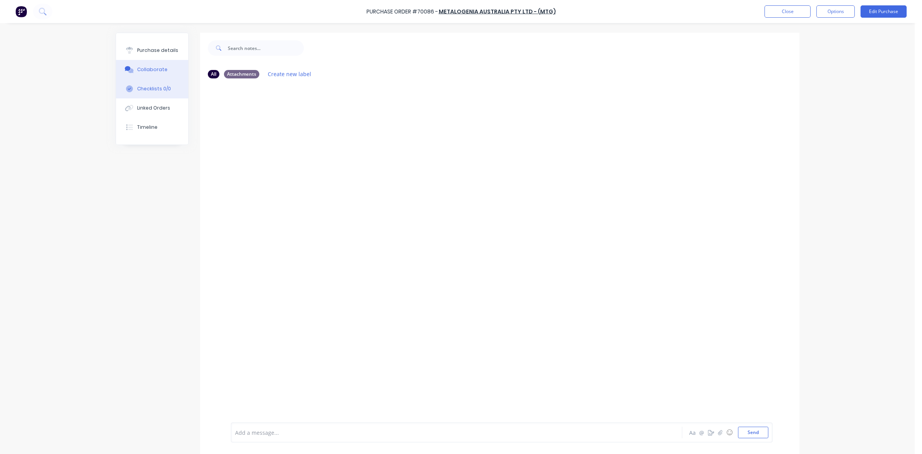
click at [153, 87] on div "Checklists 0/0" at bounding box center [154, 88] width 34 height 7
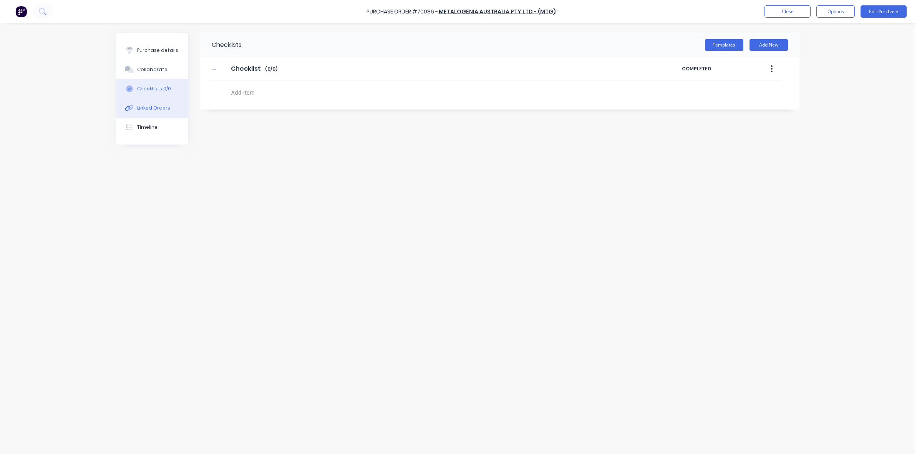
click at [153, 106] on div "Linked Orders" at bounding box center [153, 108] width 33 height 7
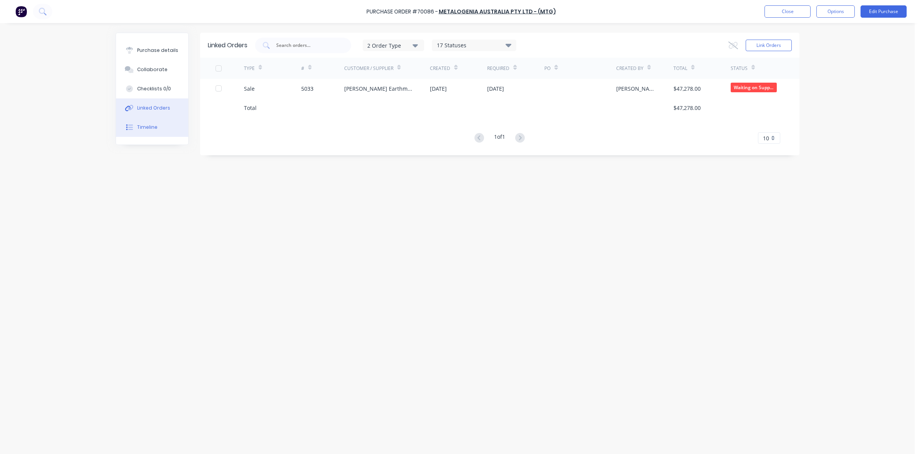
click at [152, 130] on div "Timeline" at bounding box center [147, 127] width 20 height 7
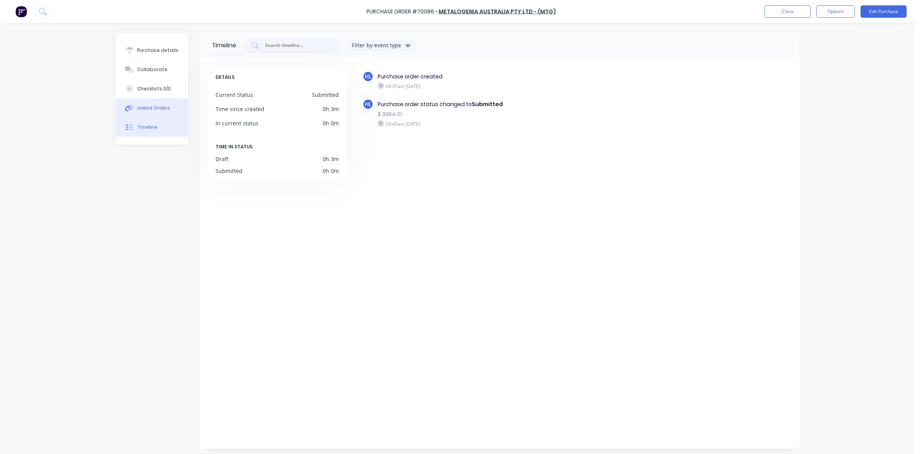
click at [160, 108] on div "Linked Orders" at bounding box center [153, 108] width 33 height 7
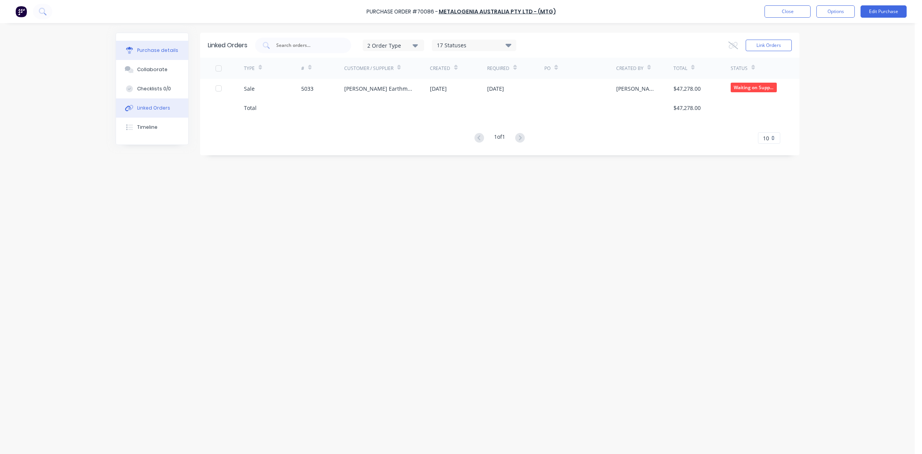
click at [147, 47] on button "Purchase details" at bounding box center [152, 50] width 72 height 19
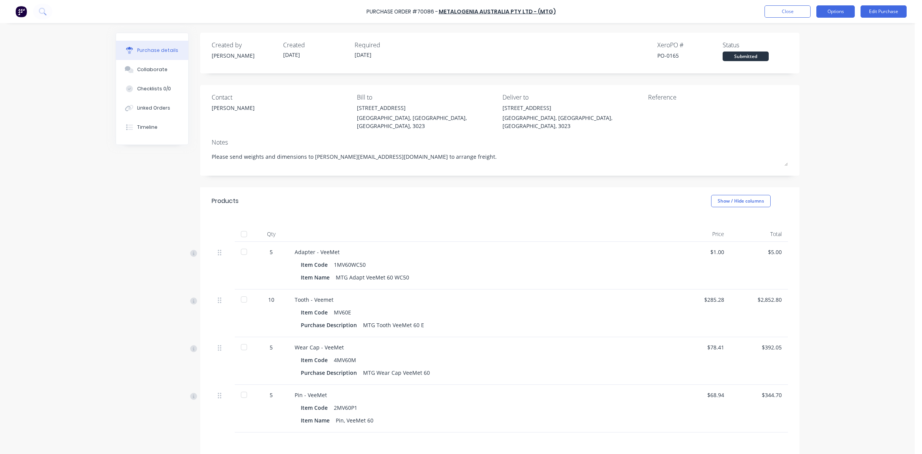
click at [828, 15] on button "Options" at bounding box center [836, 11] width 38 height 12
click at [825, 32] on div "Print / Email" at bounding box center [818, 31] width 59 height 11
click at [817, 47] on div "With pricing" at bounding box center [818, 46] width 59 height 11
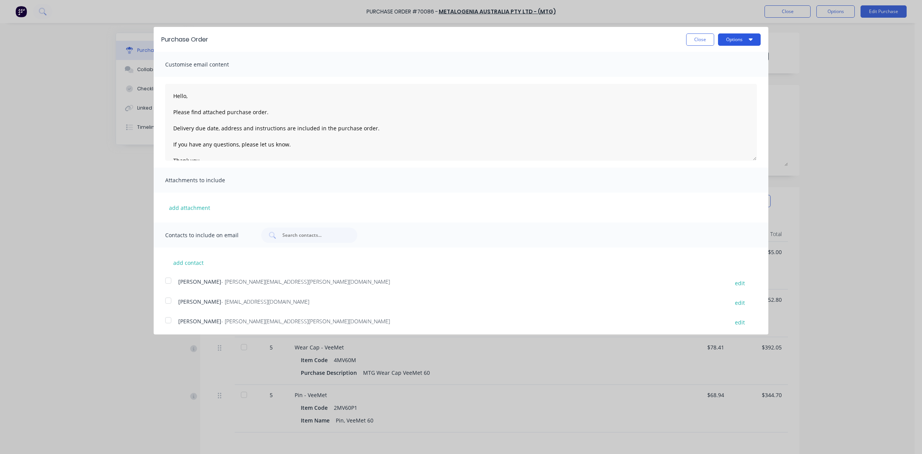
click at [746, 43] on button "Options" at bounding box center [739, 39] width 43 height 12
click at [739, 63] on div "Print" at bounding box center [724, 58] width 59 height 11
type textarea "x"
click at [186, 99] on textarea "Hello, Please find attached purchase order. Delivery due date, address and inst…" at bounding box center [461, 122] width 592 height 77
drag, startPoint x: 387, startPoint y: 129, endPoint x: 178, endPoint y: 129, distance: 209.1
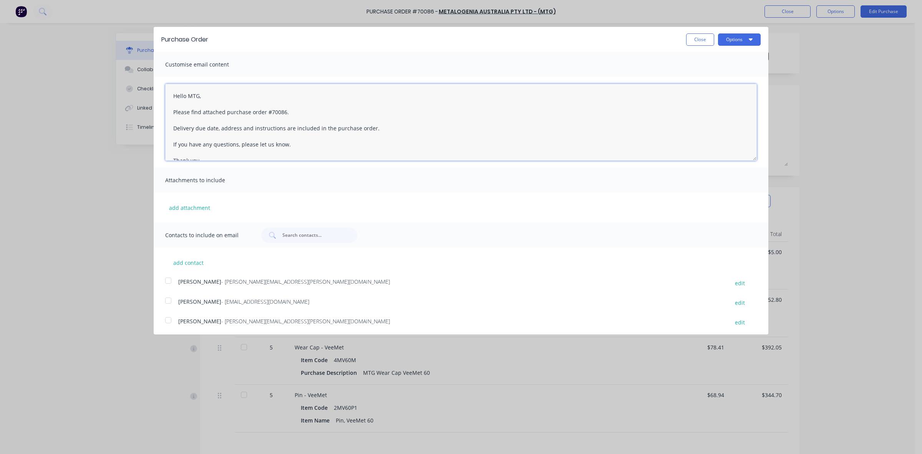
click at [175, 129] on textarea "Hello MTG, Please find attached purchase order #70086. Delivery due date, addre…" at bounding box center [461, 122] width 592 height 77
click at [229, 129] on textarea "Hello MTG, Please find attached purchase order #70086. Delivery due date, addre…" at bounding box center [461, 122] width 592 height 77
click at [253, 128] on textarea "Hello MTG, Please find attached purchase order #70086. Delivery due date, addre…" at bounding box center [461, 122] width 592 height 77
drag, startPoint x: 392, startPoint y: 122, endPoint x: 385, endPoint y: 125, distance: 8.1
click at [385, 125] on textarea "Hello MTG, Please find attached purchase order #70086. Delivery due date, addre…" at bounding box center [461, 122] width 592 height 77
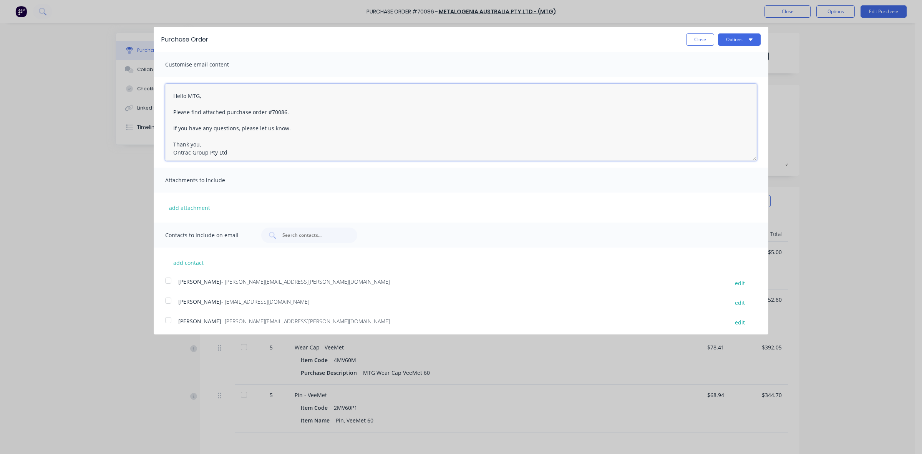
click at [376, 118] on textarea "Hello MTG, Please find attached purchase order #70086. If you have any question…" at bounding box center [461, 122] width 592 height 77
click at [377, 118] on textarea "Hello MTG, Please find attached purchase order #70086. If you have any question…" at bounding box center [461, 122] width 592 height 77
click at [366, 127] on textarea "Hello MTG, Please find attached purchase order #70086. If you have any question…" at bounding box center [461, 122] width 592 height 77
click at [370, 106] on textarea "Hello MTG, Please find attached purchase order #70086. If you have any question…" at bounding box center [461, 122] width 592 height 77
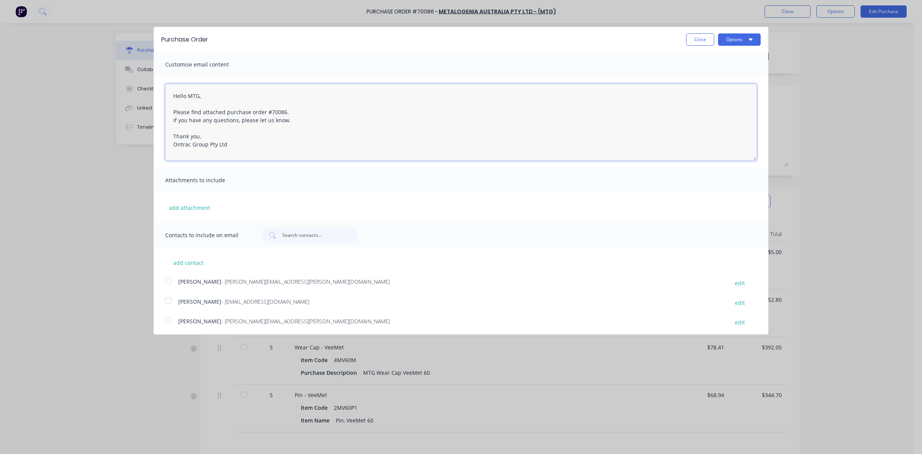
click at [252, 99] on textarea "Hello MTG, Please find attached purchase order #70086. If you have any question…" at bounding box center [461, 122] width 592 height 77
click at [253, 114] on textarea "Hello MTG, Please find attached purchase order #70086. If you have any question…" at bounding box center [461, 122] width 592 height 77
click at [264, 100] on textarea "Hello MTG, Please find attached purchase order #70086. If you have any question…" at bounding box center [461, 122] width 592 height 77
click at [302, 114] on textarea "Hello MTG, Please find attached purchase order #70086. If you have any question…" at bounding box center [461, 122] width 592 height 77
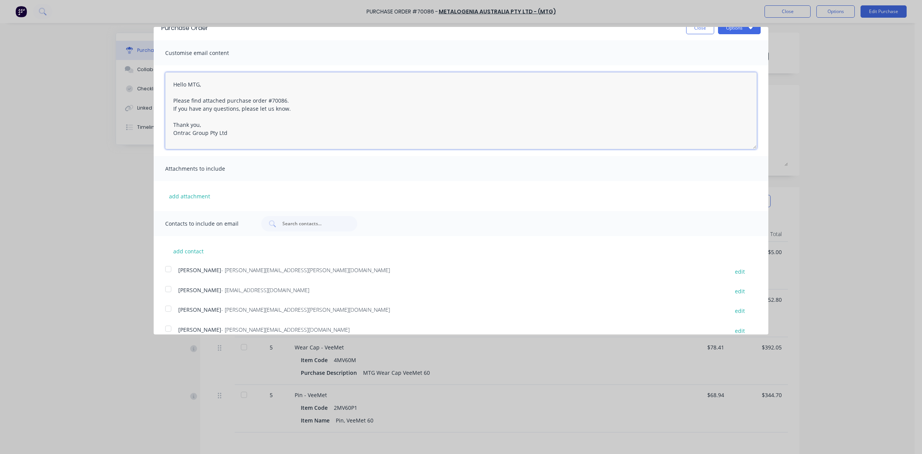
scroll to position [22, 0]
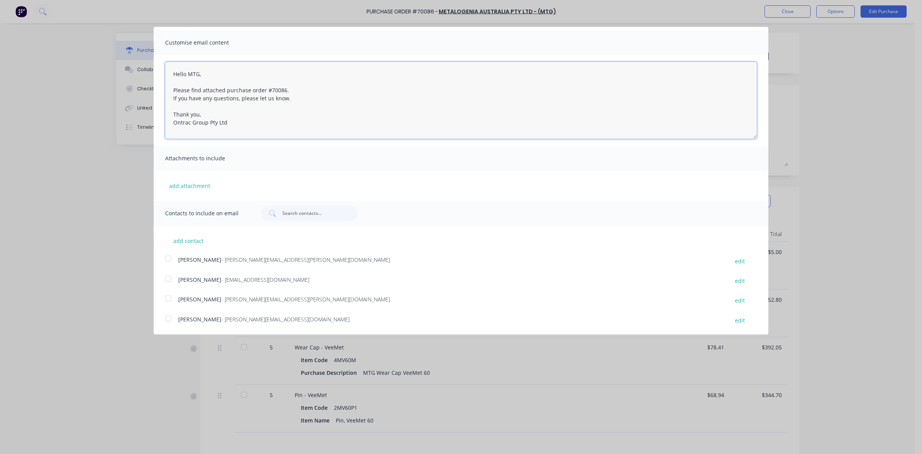
click at [170, 320] on div at bounding box center [168, 318] width 15 height 15
click at [169, 298] on div at bounding box center [168, 298] width 15 height 15
click at [169, 279] on div at bounding box center [168, 278] width 15 height 15
click at [170, 264] on div at bounding box center [168, 258] width 15 height 15
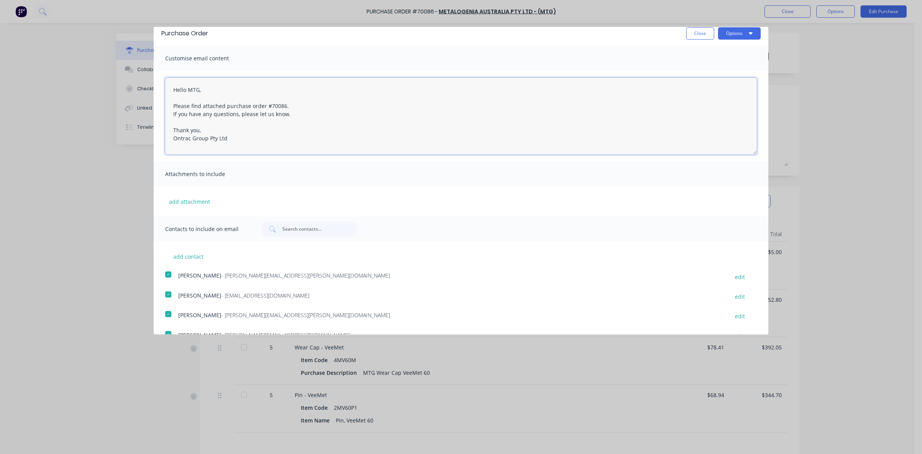
scroll to position [0, 0]
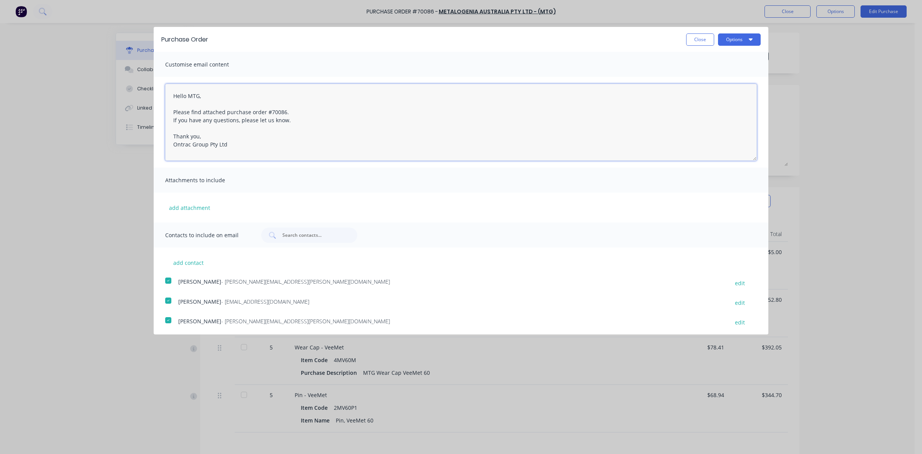
type textarea "Hello MTG, Please find attached purchase order #70086. If you have any question…"
click at [738, 36] on button "Options" at bounding box center [739, 39] width 43 height 12
click at [719, 62] on div "Print" at bounding box center [724, 58] width 59 height 11
click at [709, 54] on div "Print" at bounding box center [724, 58] width 59 height 11
click at [703, 74] on div "Email" at bounding box center [724, 74] width 59 height 11
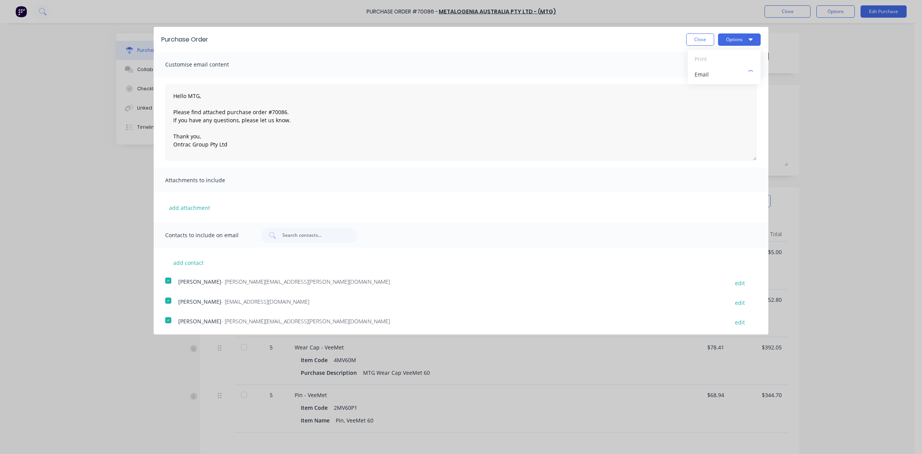
type textarea "x"
